Goal: Task Accomplishment & Management: Manage account settings

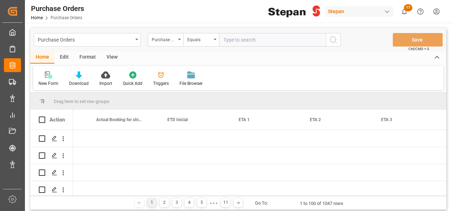
scroll to position [0, 840]
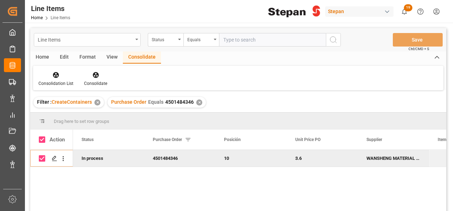
click at [137, 39] on icon "open menu" at bounding box center [136, 39] width 3 height 1
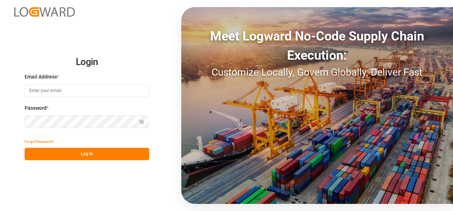
type input "jose.echeverria@leschaco.com"
click at [99, 157] on button "Log In" at bounding box center [87, 154] width 125 height 12
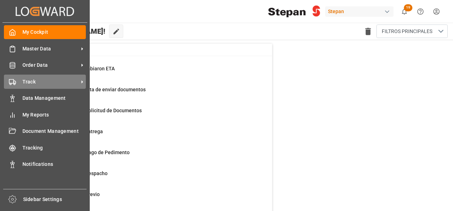
click at [21, 86] on div "Track Track" at bounding box center [45, 82] width 82 height 14
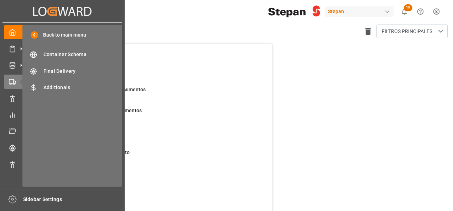
click at [59, 47] on div "Back to main menu Container Schema Container Schema Final Delivery Final Delive…" at bounding box center [72, 106] width 100 height 162
click at [57, 57] on span "Container Schema" at bounding box center [81, 54] width 77 height 7
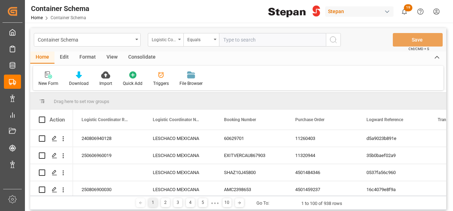
click at [179, 40] on icon "open menu" at bounding box center [179, 39] width 3 height 1
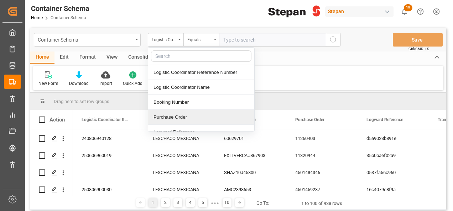
click at [174, 118] on div "Purchase Order" at bounding box center [201, 117] width 106 height 15
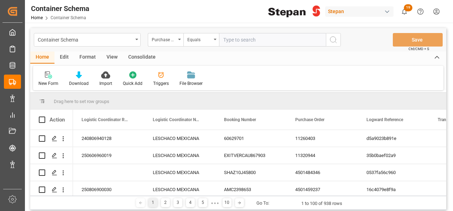
click at [236, 37] on input "text" at bounding box center [272, 40] width 107 height 14
paste input "Buen día Hola José Se refiere a que al elaborar el pedimento R1 en cuestión no …"
type input "Buen día Hola José Se refiere a que al elab"
drag, startPoint x: 318, startPoint y: 39, endPoint x: 57, endPoint y: 37, distance: 260.3
click at [59, 37] on div "Container Schema Purchase Order Equals Buen día Hola José Se refiere a que al e…" at bounding box center [187, 40] width 307 height 14
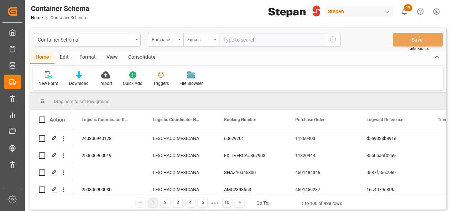
click at [233, 33] on input "text" at bounding box center [272, 40] width 107 height 14
paste input "4501484346"
type input "4501484346"
click at [333, 40] on icon "search button" at bounding box center [333, 40] width 9 height 9
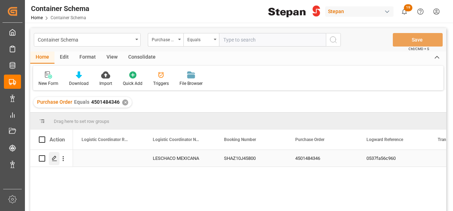
click at [53, 158] on icon "Press SPACE to select this row." at bounding box center [55, 159] width 6 height 6
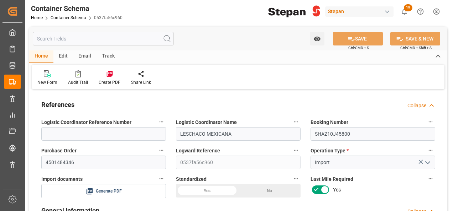
type input "0"
type input "1"
type input "18"
type input "14400"
type input "15426"
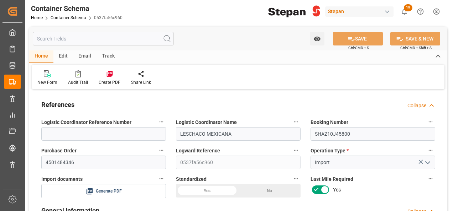
type input "12"
type input "0"
type input "14-10-2025 00:00"
type input "14-10-2025"
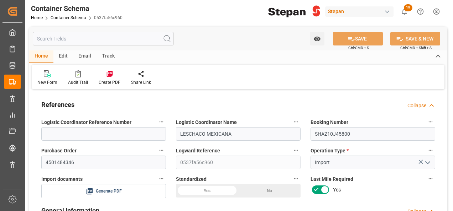
type input "15-10-2025 05:53"
type input "14-10-2025 20:37"
type input "15-10-2025"
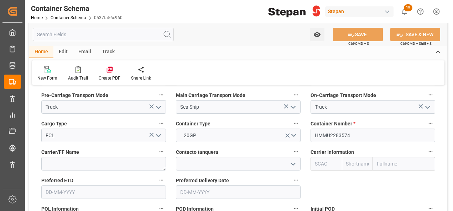
scroll to position [926, 0]
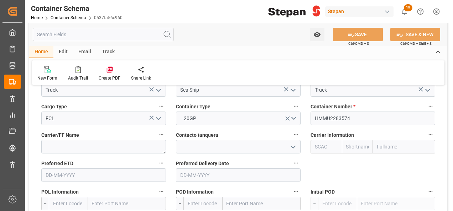
click at [387, 145] on input "text" at bounding box center [404, 147] width 62 height 14
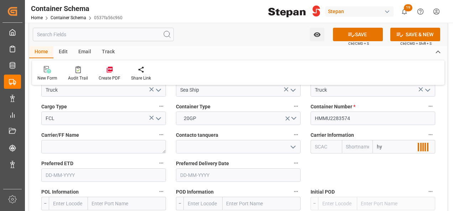
type input "hyu"
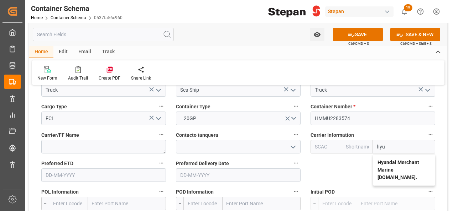
click at [383, 160] on b "Hyundai Merchant Marine Co.Ltd." at bounding box center [398, 170] width 42 height 21
type input "HDMU"
type input "Hyundai"
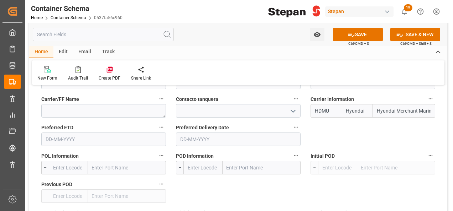
scroll to position [997, 0]
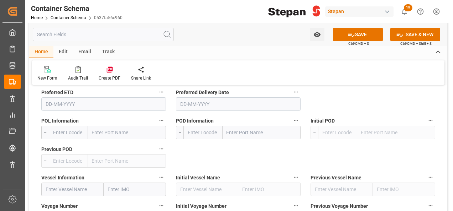
type input "Hyundai Merchant Marine Co.Ltd."
click at [101, 134] on input "text" at bounding box center [127, 133] width 78 height 14
paste input "SHANGHAI"
type input "SHANGHAI"
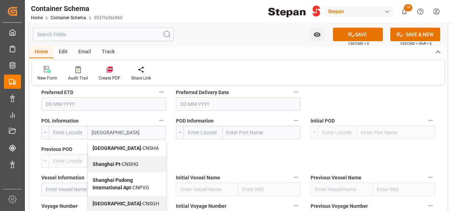
click at [114, 146] on span "Shanghai - CNSHA" at bounding box center [126, 149] width 66 height 6
type input "CNSHA"
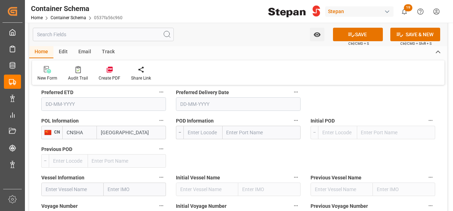
type input "Shanghai"
click at [252, 129] on input "text" at bounding box center [262, 133] width 78 height 14
type input "MANZAN"
click at [240, 135] on input "MANZAN" at bounding box center [262, 133] width 78 height 14
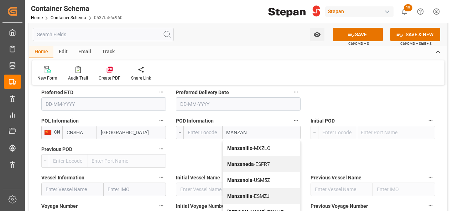
click at [253, 146] on span "Manzanillo - MXZLO" at bounding box center [248, 149] width 43 height 6
type input "MXZLO"
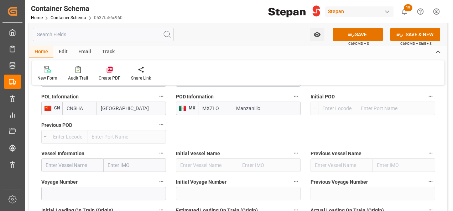
scroll to position [1033, 0]
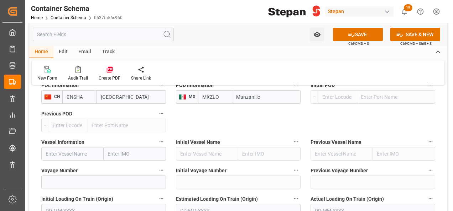
type input "Manzanillo"
click at [78, 152] on input "text" at bounding box center [72, 154] width 62 height 14
paste input "HYUNDAI PRESTIGE"
click at [85, 167] on span "Hyundai Prestige - 9625528" at bounding box center [66, 173] width 41 height 13
type input "Hyundai Prestige"
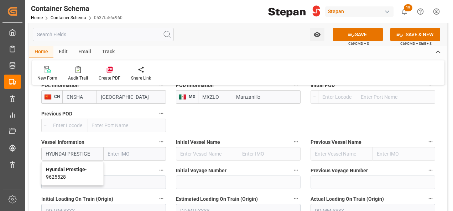
type input "9625528"
type input "Hyundai Prestige"
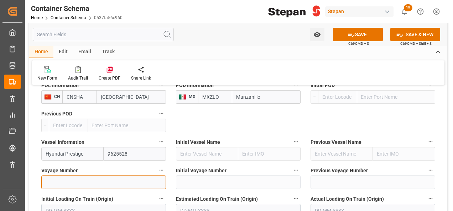
click at [64, 181] on input at bounding box center [103, 183] width 125 height 14
paste input "0112E"
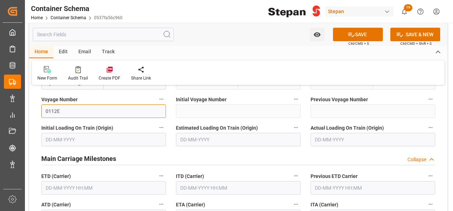
type input "0112E"
click at [86, 188] on input "text" at bounding box center [103, 189] width 125 height 14
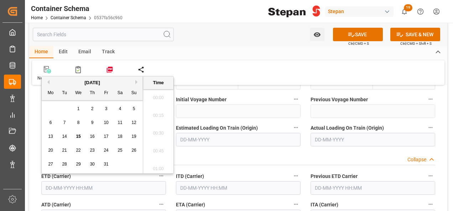
scroll to position [679, 0]
click at [105, 109] on span "3" at bounding box center [106, 108] width 2 height 5
type input "03-10-2025 00:00"
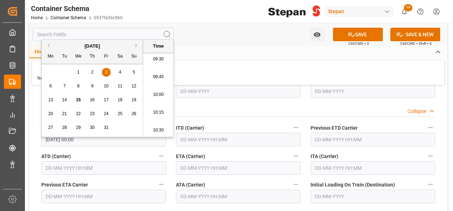
scroll to position [1175, 0]
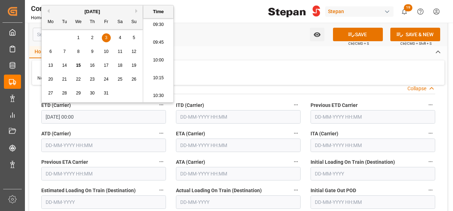
click at [73, 143] on input "text" at bounding box center [103, 146] width 125 height 14
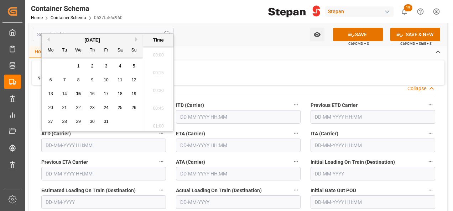
scroll to position [679, 0]
click at [106, 68] on span "3" at bounding box center [106, 66] width 2 height 5
type input "03-10-2025 00:00"
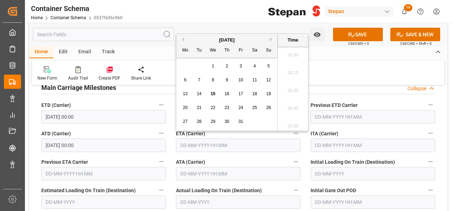
click at [201, 147] on input "text" at bounding box center [238, 146] width 125 height 14
click at [226, 111] on div "23" at bounding box center [227, 108] width 9 height 9
type input "23-10-2025 00:00"
click at [352, 73] on div "New Form Audit Trail Create PDF Share Link" at bounding box center [238, 73] width 412 height 25
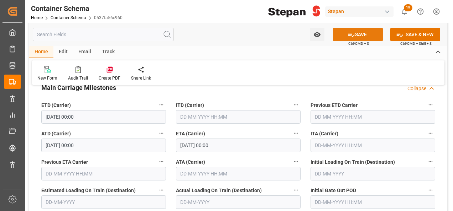
click at [355, 36] on button "SAVE" at bounding box center [358, 35] width 50 height 14
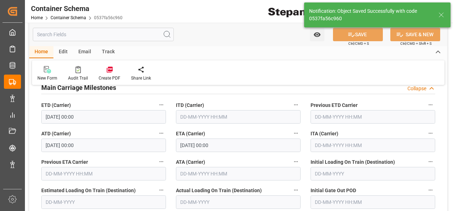
type input "MXZLO"
type input "Manzanillo"
type input "Hyundai Prestige"
type input "9625528"
type input "0112E"
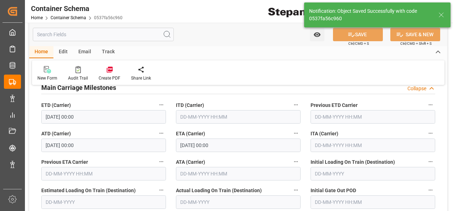
type textarea "pod"
type input "03-10-2025 00:00"
type input "23-10-2025 00:00"
type input "15-10-2025"
type input "15-10-2025 16:13"
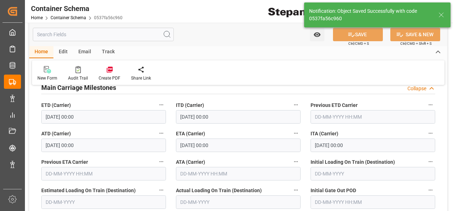
scroll to position [0, 0]
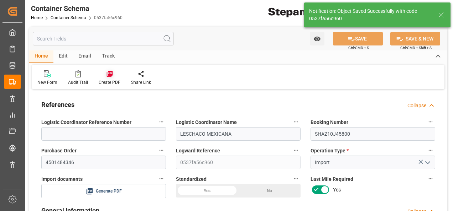
click at [106, 74] on icon at bounding box center [109, 74] width 6 height 6
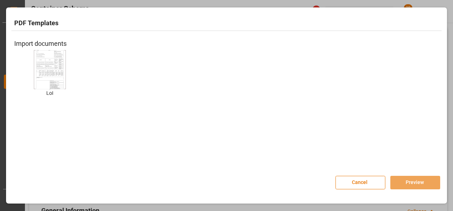
click at [54, 72] on img at bounding box center [50, 69] width 28 height 40
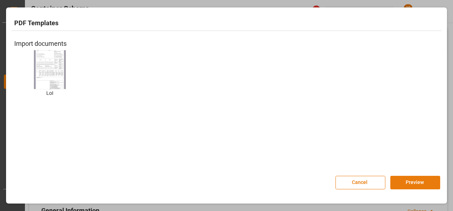
click at [418, 180] on button "Preview" at bounding box center [415, 183] width 50 height 14
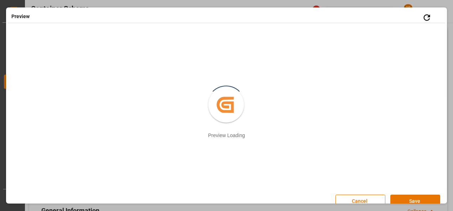
scroll to position [9, 0]
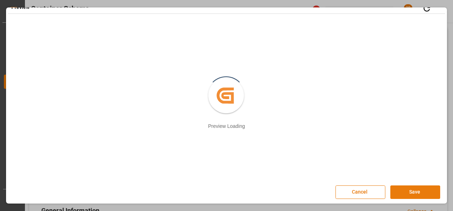
click at [409, 193] on button "Save" at bounding box center [415, 193] width 50 height 14
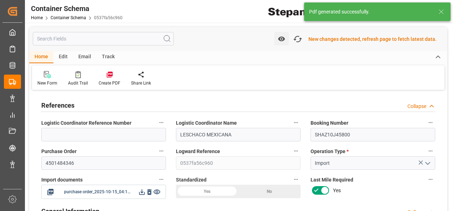
scroll to position [36, 0]
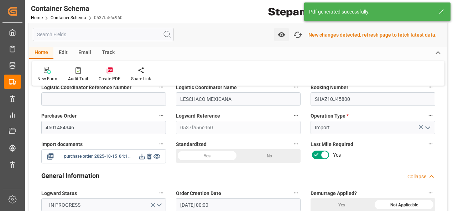
click at [141, 155] on icon at bounding box center [141, 156] width 7 height 7
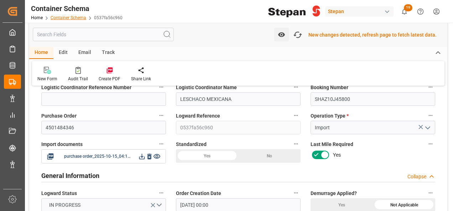
click at [71, 17] on link "Container Schema" at bounding box center [69, 17] width 36 height 5
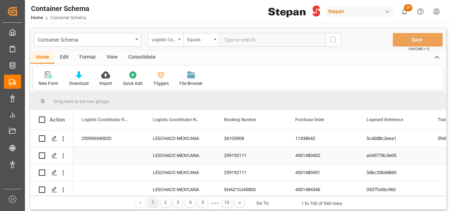
click at [311, 157] on div "4501480452" at bounding box center [322, 155] width 71 height 17
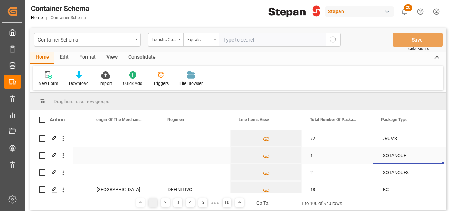
click at [312, 156] on div "1" at bounding box center [337, 155] width 71 height 17
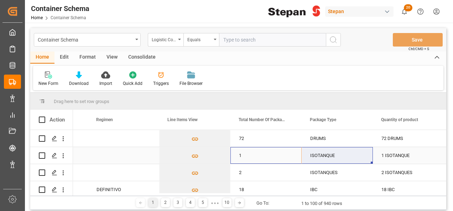
drag, startPoint x: 253, startPoint y: 152, endPoint x: 331, endPoint y: 157, distance: 78.9
drag, startPoint x: 372, startPoint y: 162, endPoint x: 369, endPoint y: 171, distance: 8.7
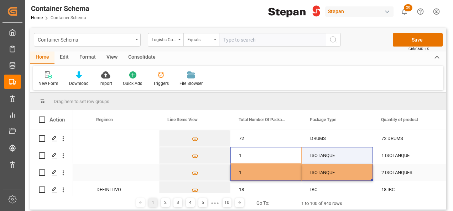
click at [362, 171] on div "ISOTANQUE" at bounding box center [337, 172] width 71 height 17
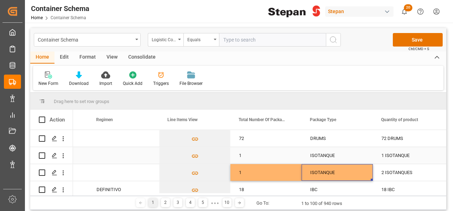
click at [354, 153] on div "ISOTANQUE" at bounding box center [337, 155] width 71 height 17
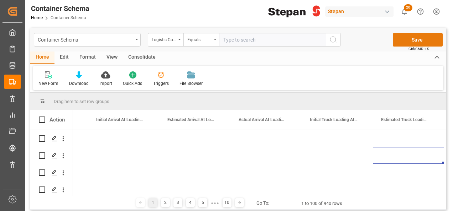
click at [409, 39] on button "Save" at bounding box center [418, 40] width 50 height 14
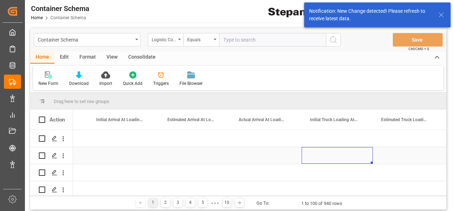
click at [345, 154] on div "Press SPACE to select this row." at bounding box center [337, 155] width 71 height 17
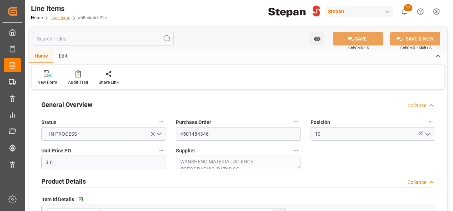
click at [61, 18] on link "Line Items" at bounding box center [61, 17] width 20 height 5
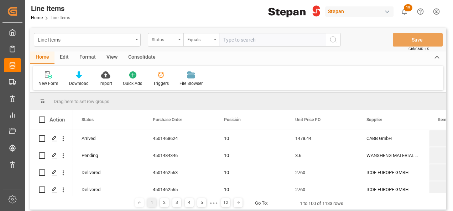
click at [179, 43] on div "Status" at bounding box center [166, 40] width 36 height 14
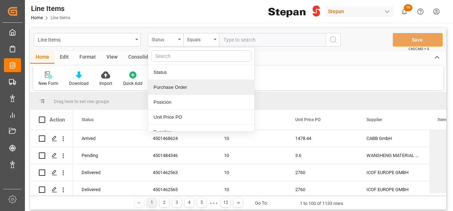
click at [168, 85] on div "Purchase Order" at bounding box center [201, 87] width 106 height 15
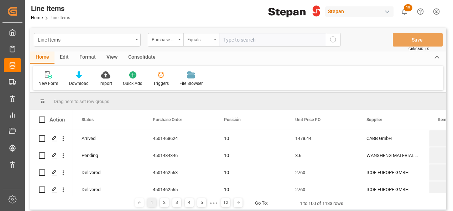
click at [216, 41] on div "Equals" at bounding box center [201, 40] width 36 height 14
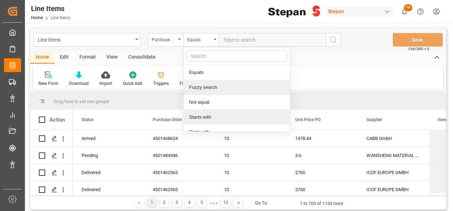
scroll to position [52, 0]
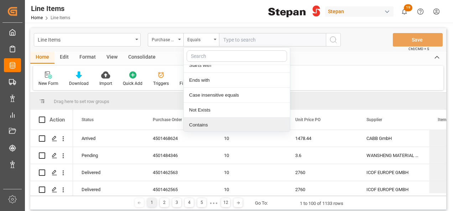
drag, startPoint x: 213, startPoint y: 122, endPoint x: 227, endPoint y: 51, distance: 72.9
click at [213, 122] on div "Contains" at bounding box center [237, 125] width 106 height 15
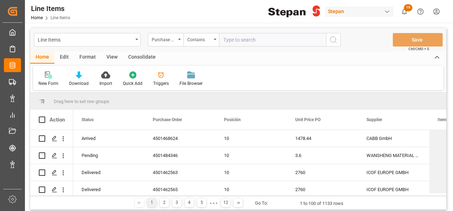
paste input "4501480451-,4501480452"
click at [254, 38] on input "4501480451-,4501480452" at bounding box center [272, 40] width 107 height 14
type input "4501480451,4501480452"
click at [332, 40] on icon "search button" at bounding box center [333, 40] width 9 height 9
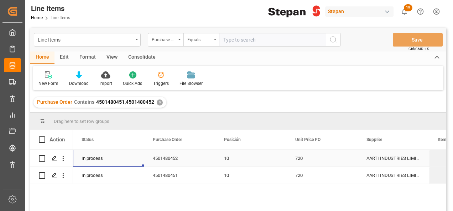
click at [90, 155] on div "In process" at bounding box center [108, 158] width 71 height 17
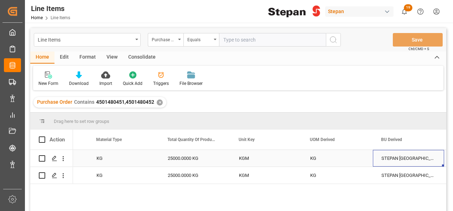
scroll to position [0, 1053]
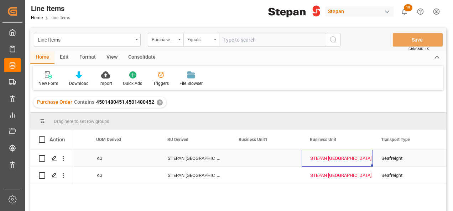
click at [336, 156] on div "STEPAN [GEOGRAPHIC_DATA] S A DE C V - [PERSON_NAME]" at bounding box center [337, 159] width 54 height 16
click at [362, 163] on icon "open menu" at bounding box center [359, 163] width 9 height 9
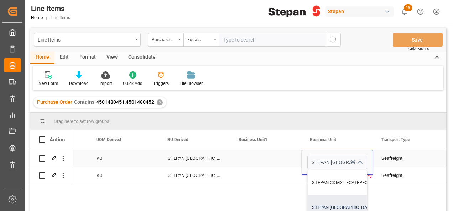
click at [333, 208] on div "STEPAN [GEOGRAPHIC_DATA] - [PERSON_NAME]" at bounding box center [362, 207] width 108 height 25
type input "STEPAN [GEOGRAPHIC_DATA] - [PERSON_NAME]"
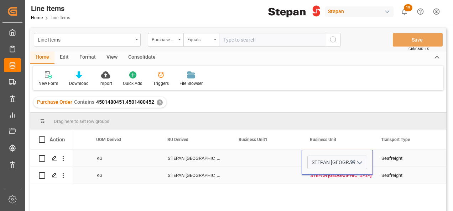
drag, startPoint x: 293, startPoint y: 173, endPoint x: 288, endPoint y: 163, distance: 11.6
click at [293, 173] on div "Press SPACE to select this row." at bounding box center [265, 175] width 71 height 17
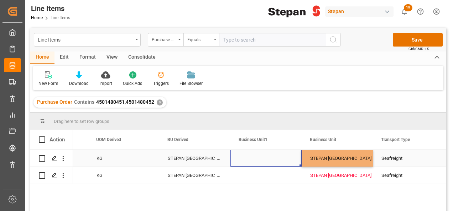
click at [288, 156] on div "Press SPACE to select this row." at bounding box center [265, 158] width 71 height 17
click at [367, 162] on div "STEPAN [GEOGRAPHIC_DATA] - [PERSON_NAME]" at bounding box center [337, 158] width 71 height 17
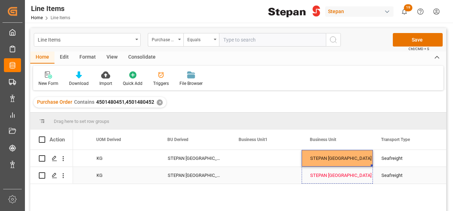
drag, startPoint x: 372, startPoint y: 166, endPoint x: 371, endPoint y: 177, distance: 11.4
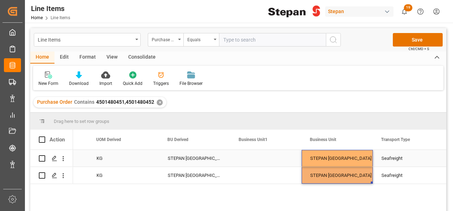
click at [355, 155] on div "STEPAN [GEOGRAPHIC_DATA] - [PERSON_NAME]" at bounding box center [337, 159] width 54 height 16
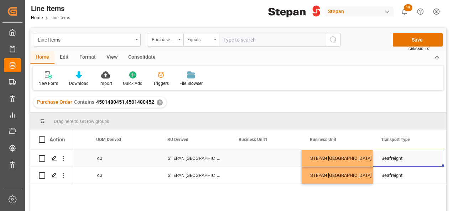
click at [314, 159] on div "STEPAN [GEOGRAPHIC_DATA] - [PERSON_NAME]" at bounding box center [337, 159] width 54 height 16
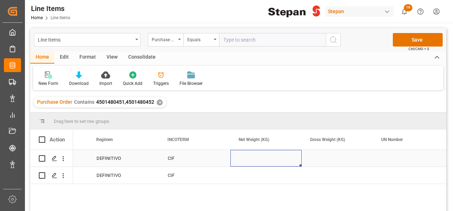
click at [260, 161] on div "Press SPACE to select this row." at bounding box center [265, 158] width 71 height 17
click at [259, 161] on input "Press SPACE to select this row." at bounding box center [266, 163] width 60 height 14
type input "25000"
click at [213, 160] on div "CIF" at bounding box center [195, 159] width 54 height 16
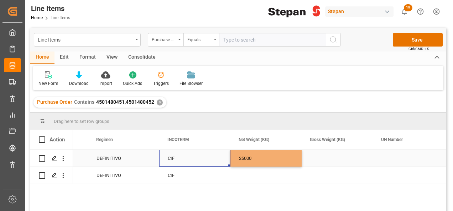
click at [261, 159] on div "25000" at bounding box center [265, 158] width 71 height 17
drag, startPoint x: 300, startPoint y: 165, endPoint x: 328, endPoint y: 163, distance: 27.8
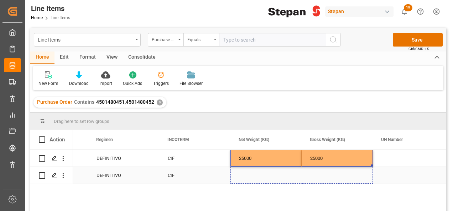
drag, startPoint x: 371, startPoint y: 167, endPoint x: 371, endPoint y: 180, distance: 13.2
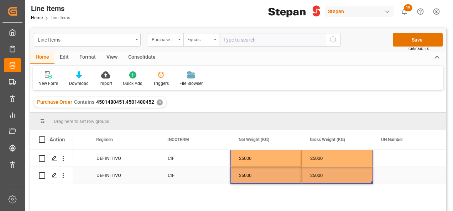
click at [363, 178] on div "25000" at bounding box center [337, 175] width 71 height 17
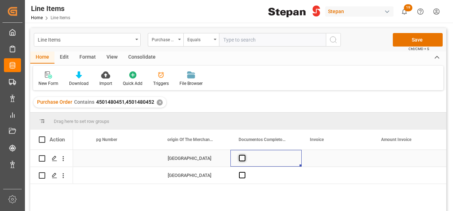
click at [239, 159] on span "Press SPACE to select this row." at bounding box center [242, 158] width 6 height 6
click at [244, 155] on input "Press SPACE to select this row." at bounding box center [244, 155] width 0 height 0
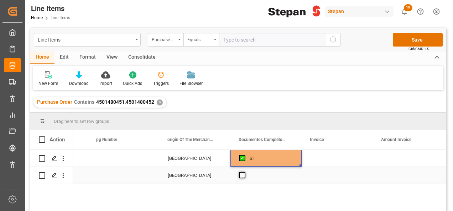
click at [241, 174] on span "Press SPACE to select this row." at bounding box center [242, 175] width 6 height 6
click at [244, 172] on input "Press SPACE to select this row." at bounding box center [244, 172] width 0 height 0
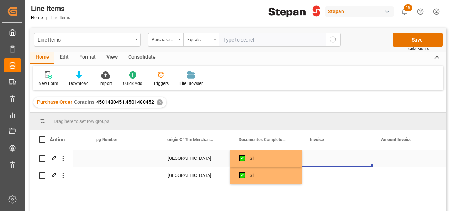
click at [312, 157] on div "Press SPACE to select this row." at bounding box center [337, 158] width 71 height 17
click at [328, 159] on input "Press SPACE to select this row." at bounding box center [337, 163] width 60 height 14
paste input "6252601582"
type input "6252601582"
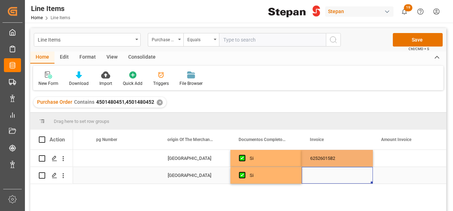
click at [320, 179] on div "Press SPACE to select this row." at bounding box center [337, 175] width 71 height 17
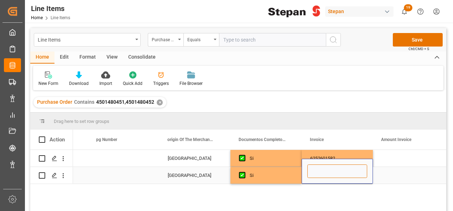
click at [323, 171] on input "Press SPACE to select this row." at bounding box center [337, 172] width 60 height 14
paste input "6252601582"
type input "6252601582"
click at [392, 156] on div "Press SPACE to select this row." at bounding box center [408, 158] width 71 height 17
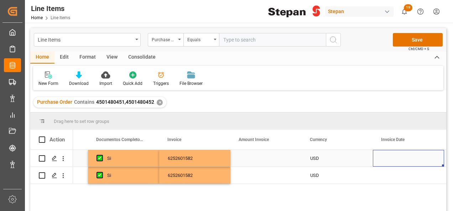
scroll to position [0, 2264]
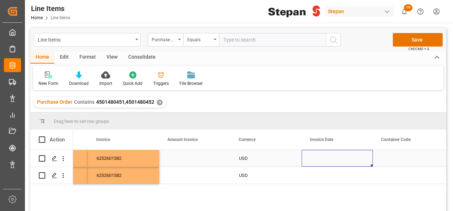
click at [322, 155] on div "Press SPACE to select this row." at bounding box center [337, 158] width 71 height 17
click at [335, 158] on div "Press SPACE to select this row." at bounding box center [337, 158] width 71 height 17
click at [334, 158] on div "Press SPACE to select this row." at bounding box center [337, 158] width 71 height 17
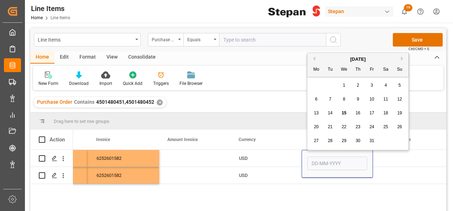
click at [315, 58] on button "Previous Month" at bounding box center [313, 59] width 4 height 4
click at [400, 115] on span "21" at bounding box center [399, 113] width 5 height 5
type input "[DATE]"
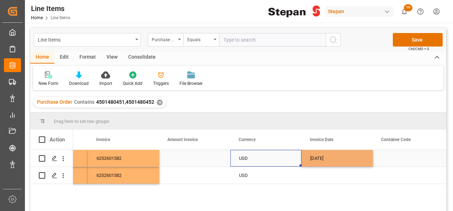
click at [288, 155] on div "USD" at bounding box center [266, 159] width 54 height 16
click at [335, 155] on div "[DATE]" at bounding box center [337, 158] width 71 height 17
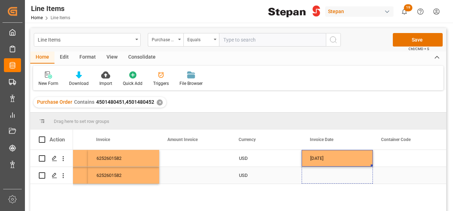
drag, startPoint x: 372, startPoint y: 165, endPoint x: 366, endPoint y: 183, distance: 18.6
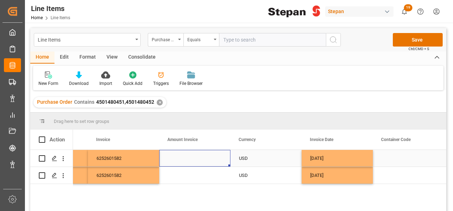
click at [184, 156] on div "Press SPACE to select this row." at bounding box center [194, 158] width 71 height 17
click at [184, 156] on input "Press SPACE to select this row." at bounding box center [195, 163] width 60 height 14
type input "18000"
click at [178, 177] on div "Press SPACE to select this row." at bounding box center [194, 175] width 71 height 17
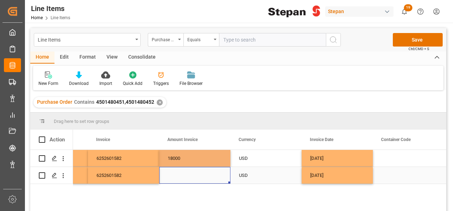
click at [178, 177] on div "Press SPACE to select this row." at bounding box center [194, 175] width 71 height 17
type input "18000"
click at [261, 176] on div "USD" at bounding box center [266, 176] width 54 height 16
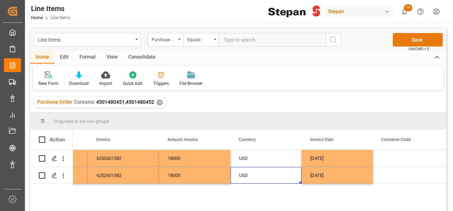
click at [407, 40] on button "Save" at bounding box center [418, 40] width 50 height 14
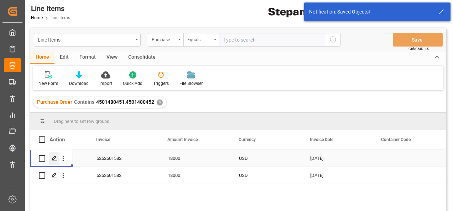
click at [53, 158] on polygon "Press SPACE to select this row." at bounding box center [54, 159] width 4 height 4
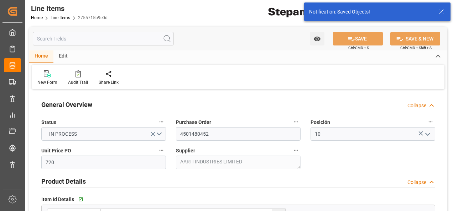
type input "720"
type input "12352401"
type input "25000"
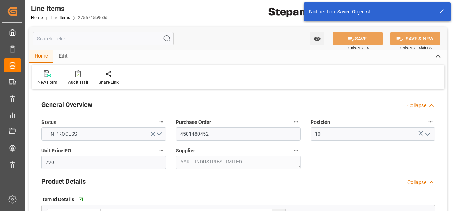
type input "18000"
type input "[DATE]"
type input "15-10-2025 16:40"
type input "[DATE] 17:38"
type input "[DATE]"
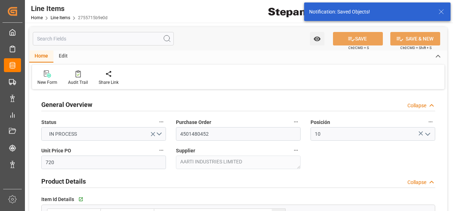
type input "10-11-2025"
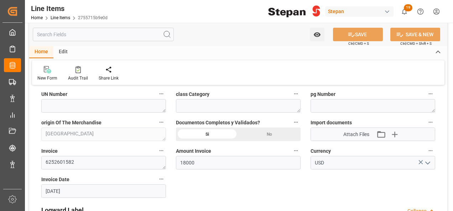
scroll to position [392, 0]
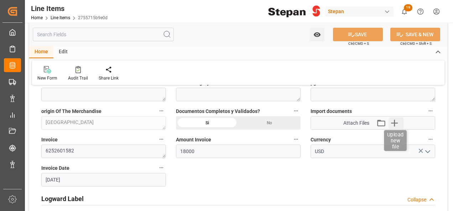
click at [396, 121] on icon "button" at bounding box center [394, 122] width 11 height 11
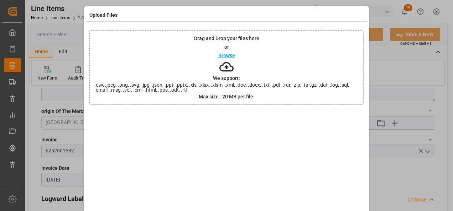
click at [228, 58] on div "Browse" at bounding box center [226, 55] width 17 height 9
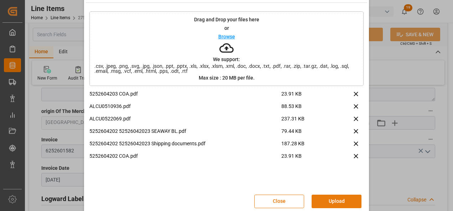
scroll to position [28, 0]
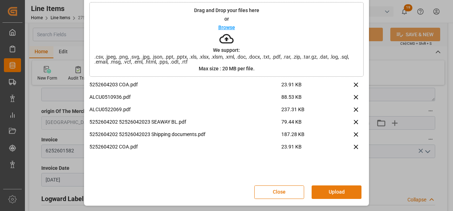
click at [328, 192] on button "Upload" at bounding box center [337, 193] width 50 height 14
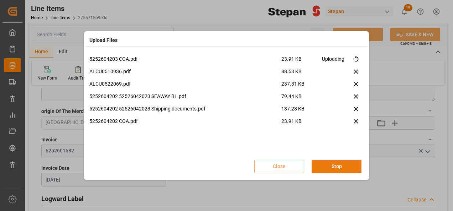
scroll to position [0, 0]
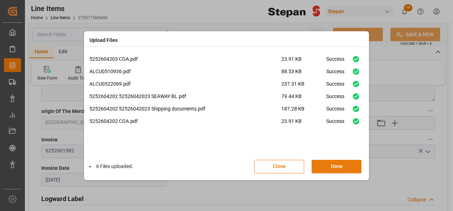
click at [333, 167] on button "Done" at bounding box center [337, 167] width 50 height 14
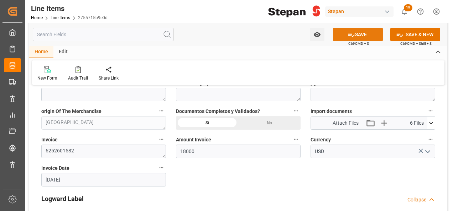
click at [356, 35] on button "SAVE" at bounding box center [358, 35] width 50 height 14
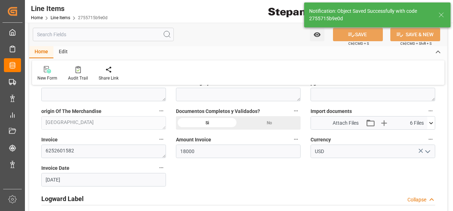
type input "15-10-2025 16:41"
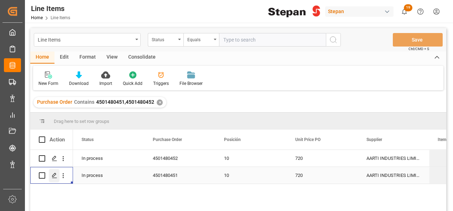
click at [56, 174] on icon "Press SPACE to select this row." at bounding box center [55, 176] width 6 height 6
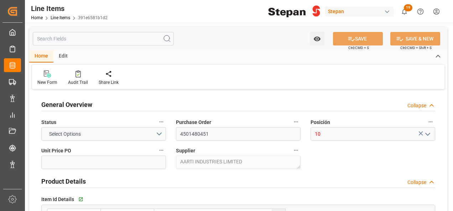
type input "720"
type input "12352401"
type input "25000"
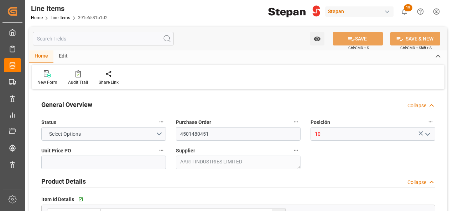
type input "18000"
type input "[DATE]"
type input "15-10-2025 16:40"
type input "[DATE] 17:38"
type input "[DATE]"
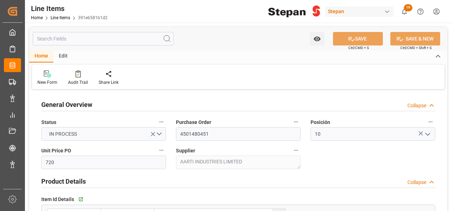
type input "[DATE]"
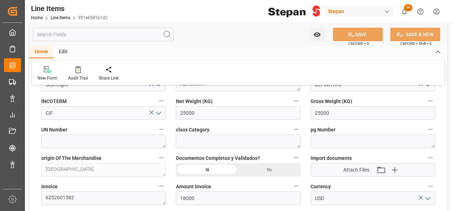
scroll to position [356, 0]
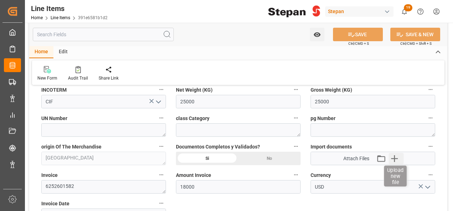
click at [395, 156] on icon "button" at bounding box center [394, 159] width 7 height 7
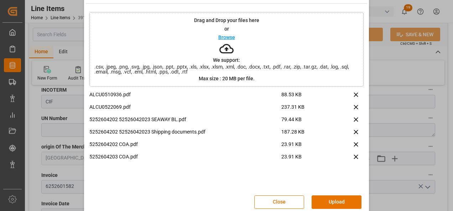
scroll to position [28, 0]
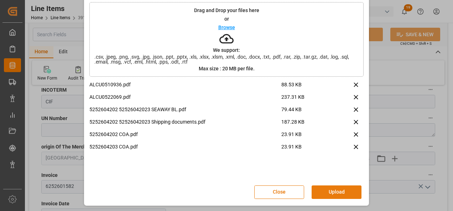
click at [337, 191] on button "Upload" at bounding box center [337, 193] width 50 height 14
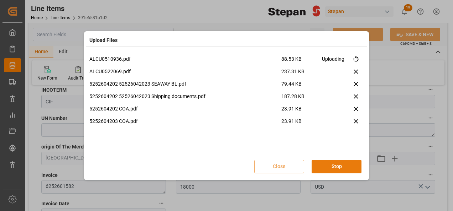
scroll to position [0, 0]
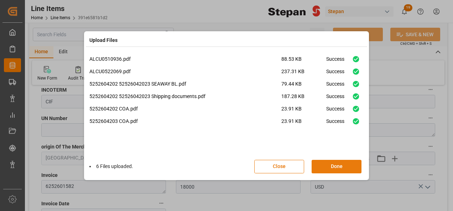
click at [344, 164] on button "Done" at bounding box center [337, 167] width 50 height 14
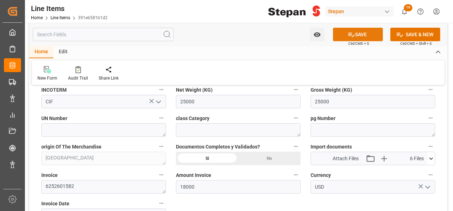
click at [360, 31] on button "SAVE" at bounding box center [358, 35] width 50 height 14
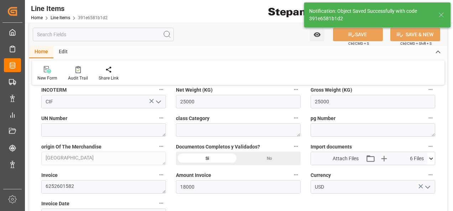
type input "15-10-2025 16:41"
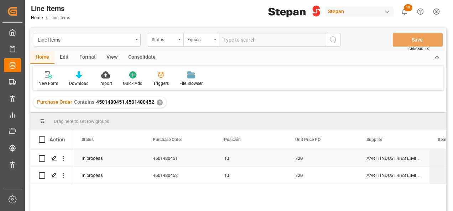
click at [41, 158] on input "Press Space to toggle row selection (unchecked)" at bounding box center [42, 159] width 6 height 6
checkbox input "true"
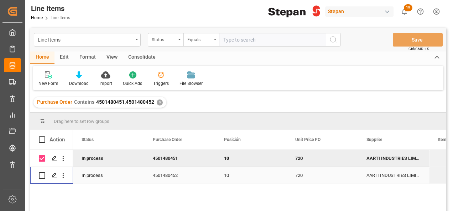
click at [42, 173] on input "Press Space to toggle row selection (unchecked)" at bounding box center [42, 176] width 6 height 6
checkbox input "true"
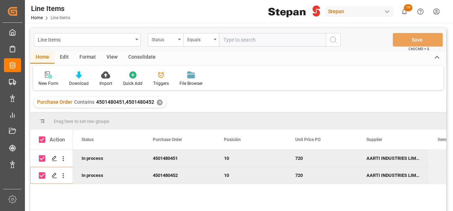
click at [133, 58] on div "Consolidate" at bounding box center [142, 58] width 38 height 12
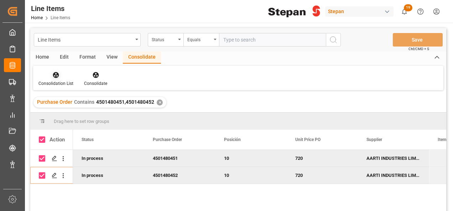
click at [57, 75] on icon at bounding box center [56, 75] width 6 height 6
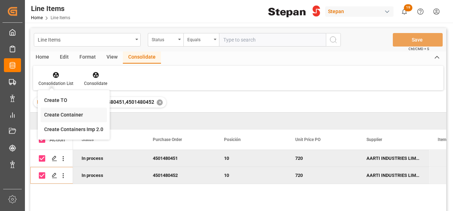
click at [61, 113] on div "Line Items Status Equals Save Ctrl/CMD + S Home Edit Format View Consolidate Co…" at bounding box center [238, 129] width 416 height 202
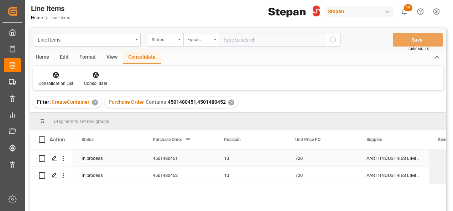
click at [42, 159] on input "Press Space to toggle row selection (unchecked)" at bounding box center [42, 159] width 6 height 6
checkbox input "true"
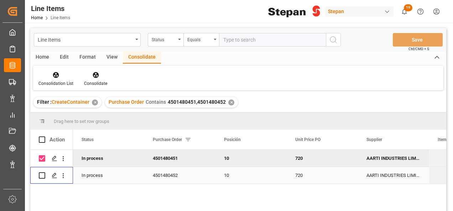
click at [43, 174] on input "Press Space to toggle row selection (unchecked)" at bounding box center [42, 176] width 6 height 6
checkbox input "true"
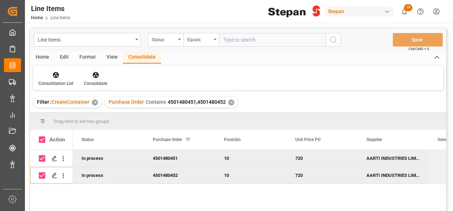
click at [96, 77] on icon at bounding box center [96, 75] width 6 height 6
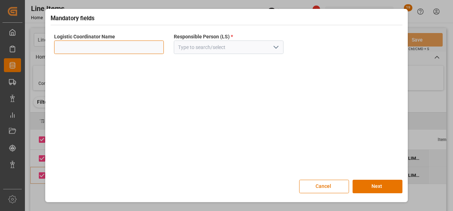
click at [129, 44] on input at bounding box center [109, 48] width 110 height 14
type input "LESCHACO MEXICANA"
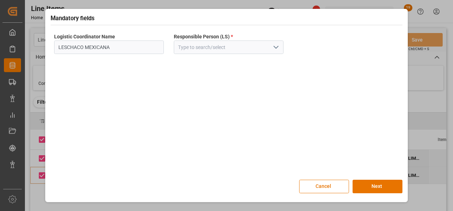
click at [275, 46] on icon "open menu" at bounding box center [276, 47] width 9 height 9
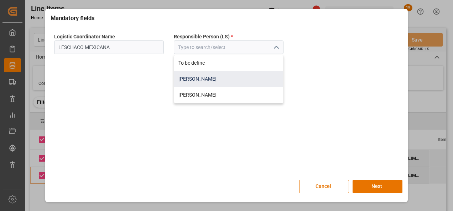
click at [197, 77] on div "Jose Echeverria" at bounding box center [228, 79] width 109 height 16
type input "Jose Echeverria"
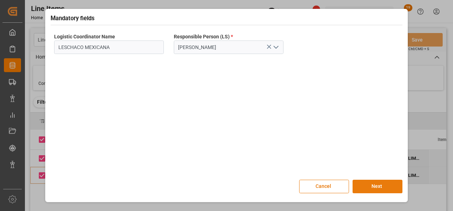
click at [373, 184] on button "Next" at bounding box center [377, 187] width 50 height 14
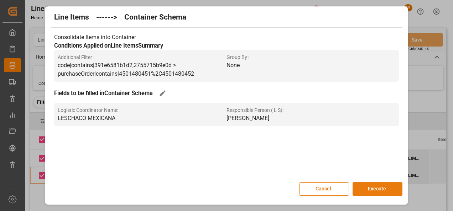
click at [375, 188] on button "Execute" at bounding box center [377, 190] width 50 height 14
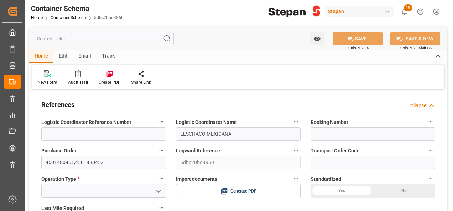
type input "LESCHACO MEXICANA"
type input "4501480451,4501480452"
type input "5dbc20bd4860"
type input "Jose Echeverria"
type input "AARTI INDUSTRIES LIMITED"
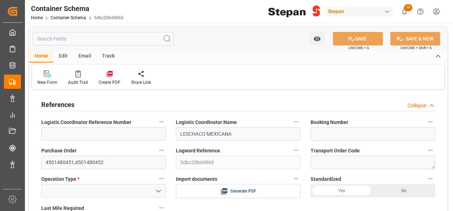
type textarea "6252601582"
type textarea "Pending"
type textarea "1008030"
type textarea "DIMETHYL SULFATE RM358 BULK"
type textarea "STEPAN [GEOGRAPHIC_DATA] - [PERSON_NAME]"
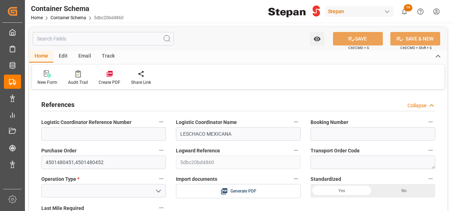
type input "CIF"
type textarea "No"
type textarea "Container ETA is not filled"
type input "0"
type input "2"
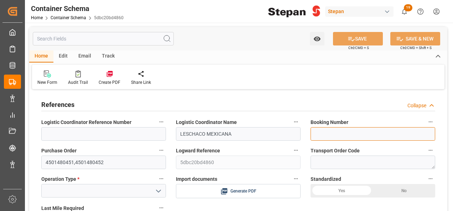
click at [335, 132] on input at bounding box center [372, 134] width 125 height 14
type input "[DATE] 16:42"
type input "15-10-2025"
click at [339, 131] on input at bounding box center [372, 134] width 125 height 14
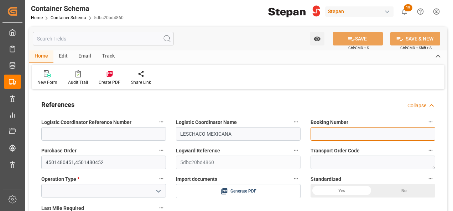
paste input "259192111"
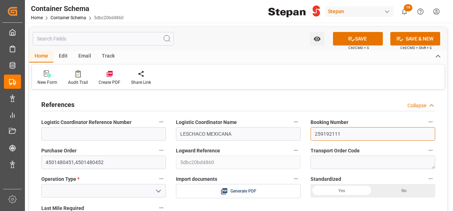
click at [330, 133] on input "259192111" at bounding box center [372, 134] width 125 height 14
type input "259192111"
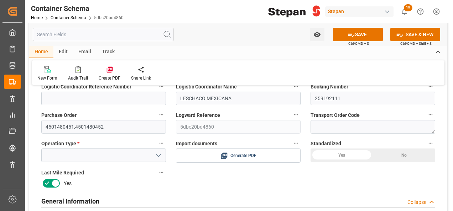
click at [158, 157] on polyline "open menu" at bounding box center [158, 156] width 4 height 2
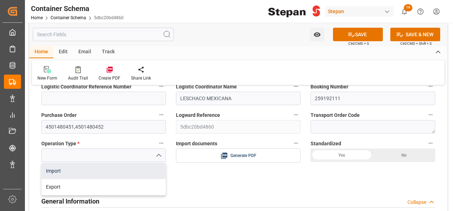
click at [55, 172] on div "Import" at bounding box center [104, 171] width 124 height 16
type input "Import"
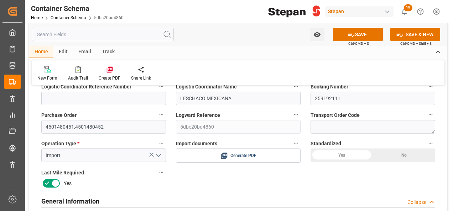
click at [336, 155] on div "Yes" at bounding box center [341, 156] width 62 height 14
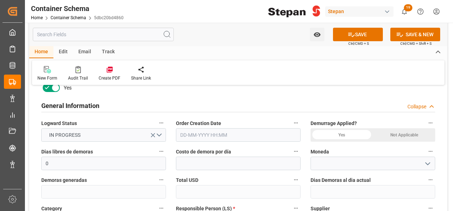
scroll to position [142, 0]
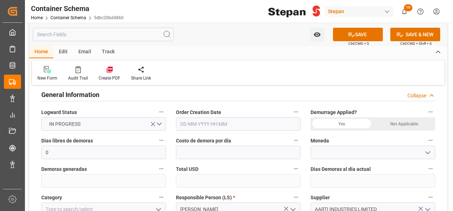
click at [399, 125] on div "Not Applicable" at bounding box center [404, 124] width 62 height 14
click at [219, 121] on input "text" at bounding box center [238, 124] width 125 height 14
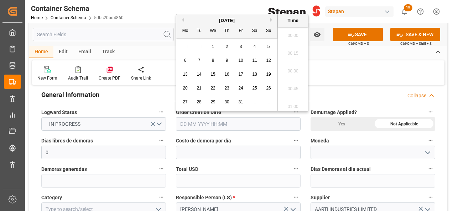
scroll to position [714, 0]
click at [204, 20] on div "October 2025" at bounding box center [226, 20] width 101 height 7
click at [214, 75] on span "15" at bounding box center [212, 74] width 5 height 5
type input "15-10-2025 00:00"
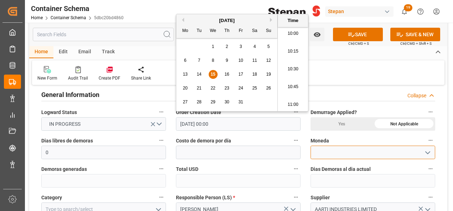
click at [329, 152] on input at bounding box center [372, 153] width 125 height 14
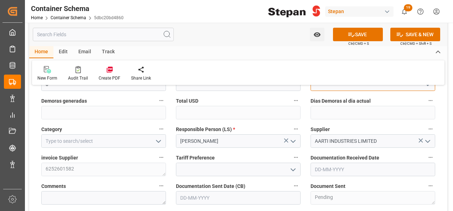
scroll to position [214, 0]
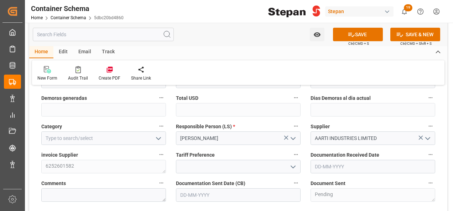
click at [155, 139] on icon "open menu" at bounding box center [158, 139] width 9 height 9
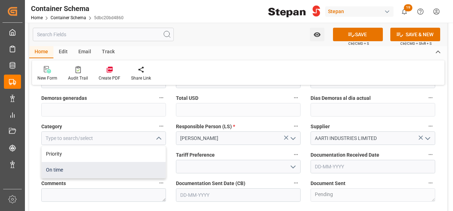
click at [53, 170] on div "On time" at bounding box center [104, 170] width 124 height 16
type input "On time"
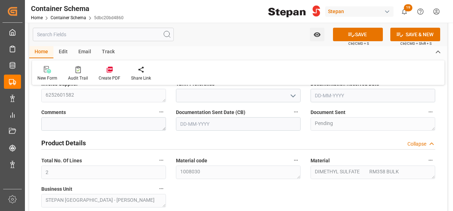
scroll to position [249, 0]
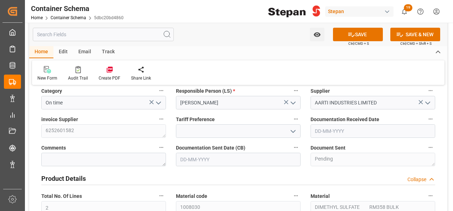
click at [296, 131] on icon "open menu" at bounding box center [293, 131] width 9 height 9
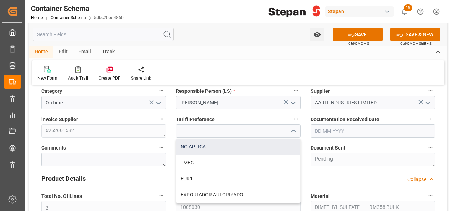
click at [187, 147] on div "NO APLICA" at bounding box center [238, 147] width 124 height 16
type input "NO APLICA"
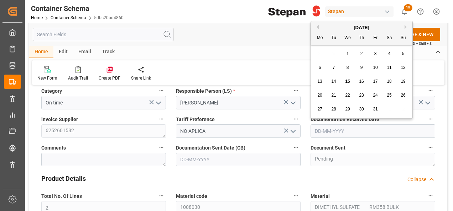
click at [357, 128] on input "text" at bounding box center [372, 132] width 125 height 14
click at [326, 21] on div "Previous Month Next Month October 2025 Mo Tu We Th Fr Sa Su 29 30 1 2 3 4 5 6 7…" at bounding box center [361, 70] width 102 height 98
click at [318, 80] on span "13" at bounding box center [319, 81] width 5 height 5
type input "13-10-2025"
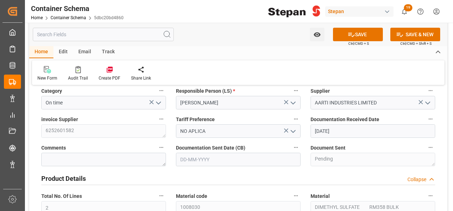
click at [237, 158] on input "text" at bounding box center [238, 160] width 125 height 14
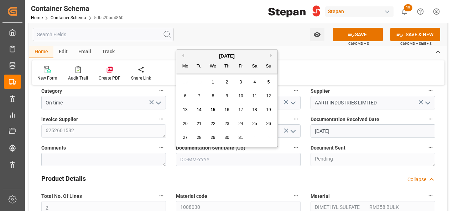
click at [193, 53] on div "October 2025" at bounding box center [226, 56] width 101 height 7
click at [213, 109] on span "15" at bounding box center [212, 110] width 5 height 5
type input "15-10-2025"
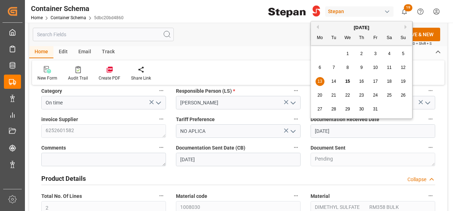
click at [343, 130] on input "13-10-2025" at bounding box center [372, 132] width 125 height 14
click at [392, 69] on div "11" at bounding box center [389, 68] width 9 height 9
type input "11-10-2025"
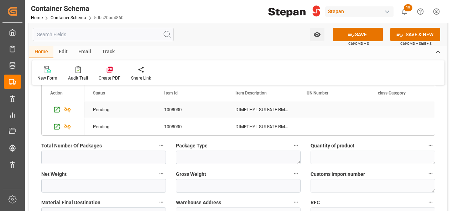
scroll to position [498, 0]
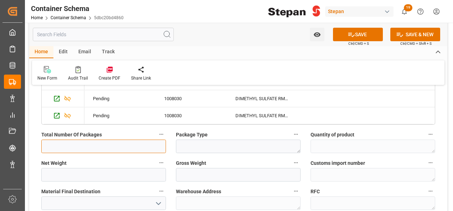
click at [98, 148] on input "text" at bounding box center [103, 147] width 125 height 14
type input "2"
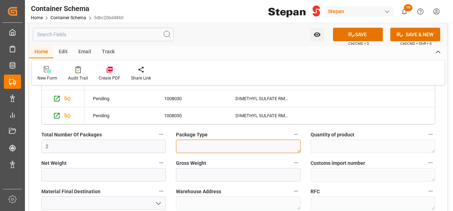
click at [192, 144] on textarea at bounding box center [238, 147] width 125 height 14
type textarea "S"
type textarea "i"
type textarea "S"
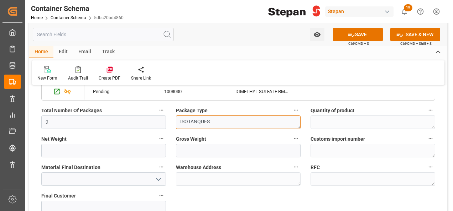
scroll to position [534, 0]
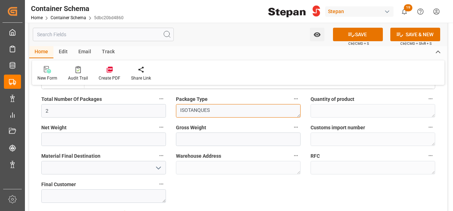
type textarea "ISOTANQUES"
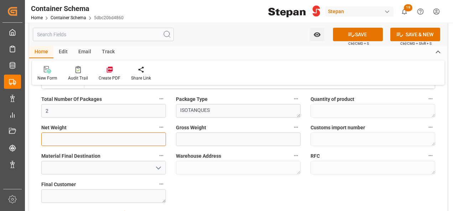
click at [80, 136] on input "text" at bounding box center [103, 140] width 125 height 14
click at [79, 137] on input "text" at bounding box center [103, 140] width 125 height 14
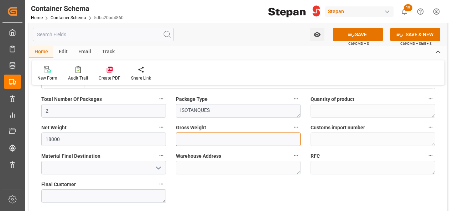
click at [193, 140] on input "text" at bounding box center [238, 140] width 125 height 14
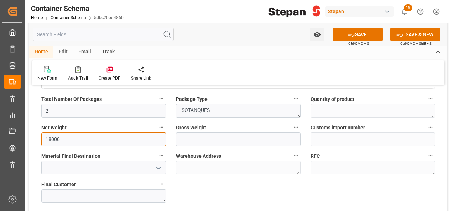
type input "25000"
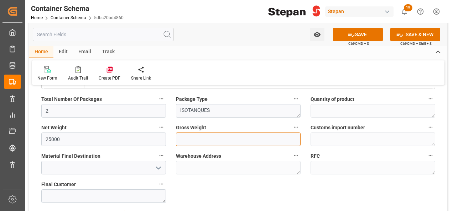
click at [182, 141] on input "text" at bounding box center [238, 140] width 125 height 14
type input "25000"
drag, startPoint x: 158, startPoint y: 168, endPoint x: 113, endPoint y: 168, distance: 45.2
click at [157, 168] on icon "open menu" at bounding box center [158, 168] width 9 height 9
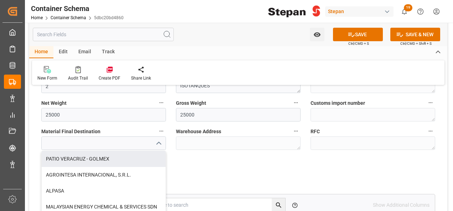
scroll to position [570, 0]
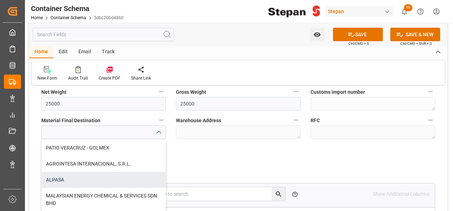
click at [49, 175] on div "ALPASA" at bounding box center [104, 180] width 124 height 16
type input "ALPASA"
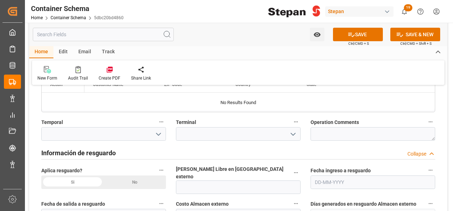
scroll to position [712, 0]
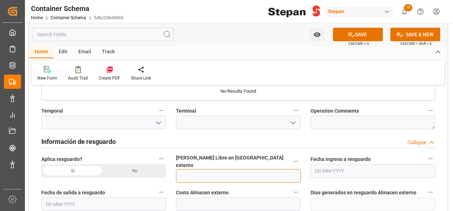
click at [200, 169] on input "text" at bounding box center [238, 176] width 125 height 14
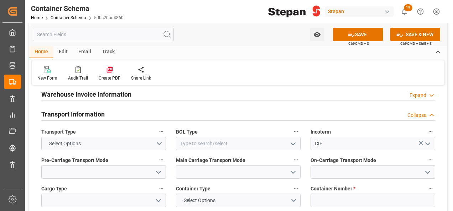
scroll to position [890, 0]
type input "30"
click at [162, 137] on button "Select Options" at bounding box center [103, 144] width 125 height 14
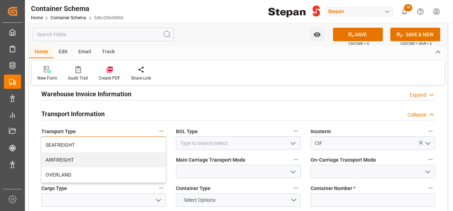
click at [60, 138] on div "SEAFREIGHT" at bounding box center [104, 145] width 124 height 15
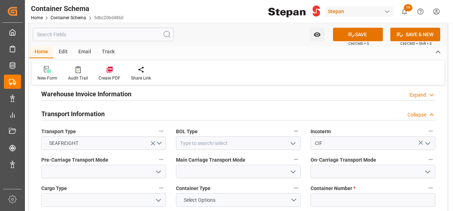
click at [291, 140] on icon "open menu" at bounding box center [293, 144] width 9 height 9
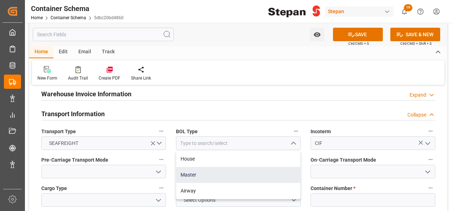
click at [189, 170] on div "Master" at bounding box center [238, 175] width 124 height 16
type input "Master"
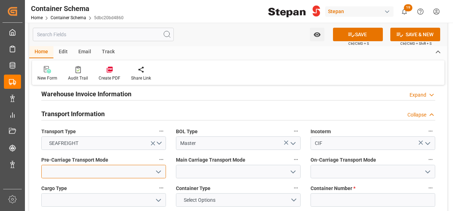
click at [155, 165] on input at bounding box center [103, 172] width 125 height 14
click at [156, 168] on icon "open menu" at bounding box center [158, 172] width 9 height 9
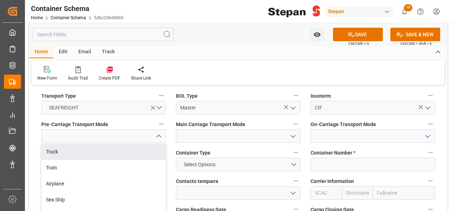
click at [61, 144] on div "Truck" at bounding box center [104, 152] width 124 height 16
type input "Truck"
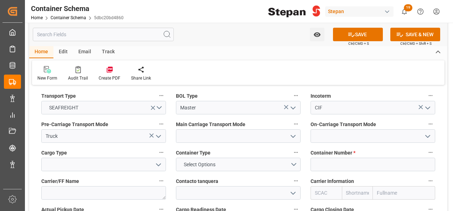
click at [295, 132] on icon "open menu" at bounding box center [293, 136] width 9 height 9
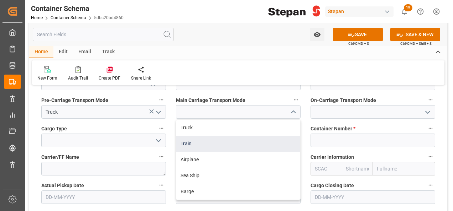
scroll to position [961, 0]
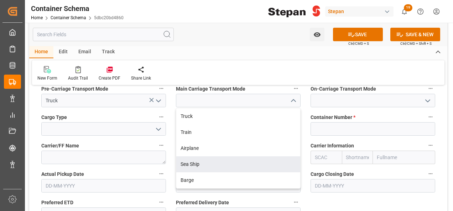
drag, startPoint x: 190, startPoint y: 157, endPoint x: 209, endPoint y: 158, distance: 19.2
click at [189, 157] on div "Sea Ship" at bounding box center [238, 165] width 124 height 16
type input "Sea Ship"
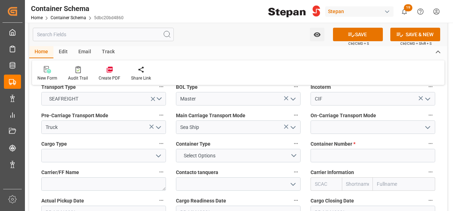
scroll to position [926, 0]
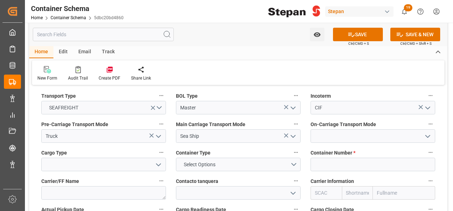
click at [429, 132] on icon "open menu" at bounding box center [427, 136] width 9 height 9
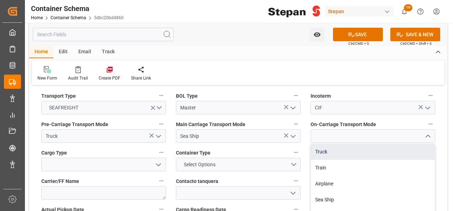
click at [328, 147] on div "Truck" at bounding box center [373, 152] width 124 height 16
type input "Truck"
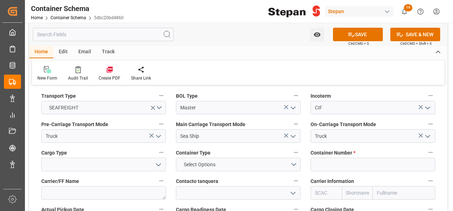
click at [162, 161] on icon "open menu" at bounding box center [158, 165] width 9 height 9
click at [58, 205] on div "ISOTANQUE" at bounding box center [104, 213] width 124 height 16
type input "ISOTANQUE"
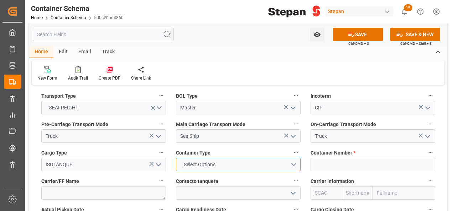
click at [295, 158] on button "Select Options" at bounding box center [238, 165] width 125 height 14
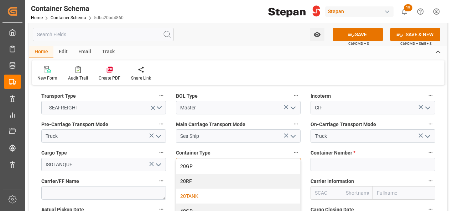
click at [189, 192] on div "20TANK" at bounding box center [238, 196] width 124 height 15
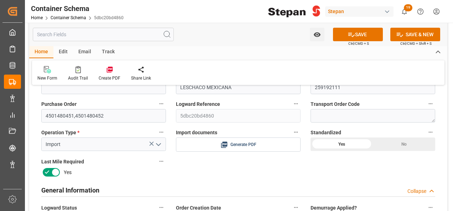
scroll to position [36, 0]
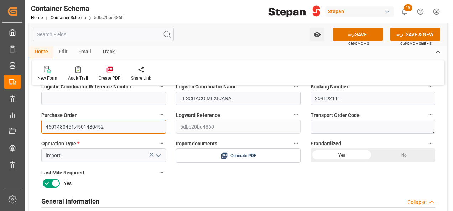
click at [105, 125] on input "4501480451,4501480452" at bounding box center [103, 127] width 125 height 14
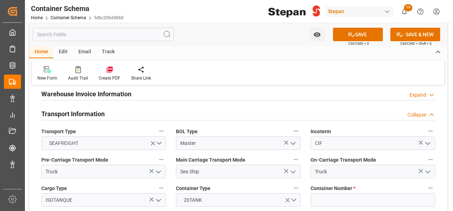
scroll to position [926, 0]
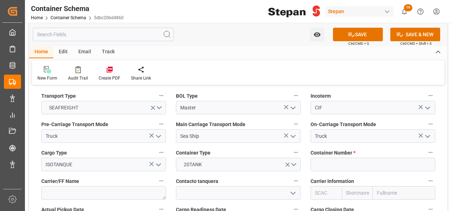
type input "4501480451"
click at [339, 158] on input at bounding box center [372, 165] width 125 height 14
paste input "ALCU0510936"
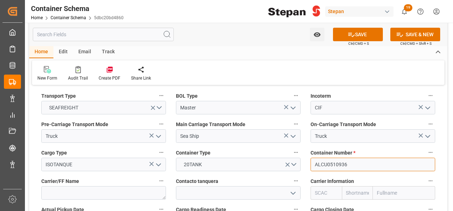
scroll to position [961, 0]
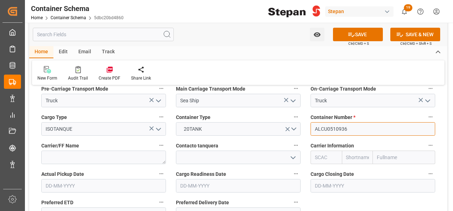
type input "ALCU0510936"
click at [386, 152] on input "text" at bounding box center [404, 158] width 62 height 14
click at [344, 179] on input "text" at bounding box center [372, 186] width 125 height 14
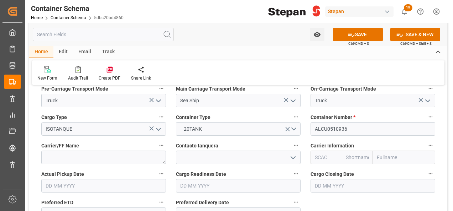
click at [383, 151] on input "text" at bounding box center [404, 158] width 62 height 14
type input "mae"
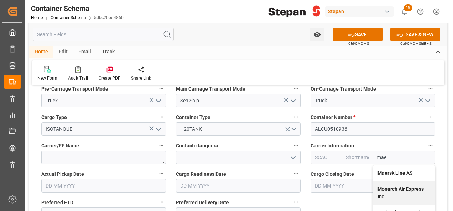
click at [391, 169] on div "Maersk Line AS" at bounding box center [404, 174] width 62 height 16
type input "MAEU"
type input "Maersk"
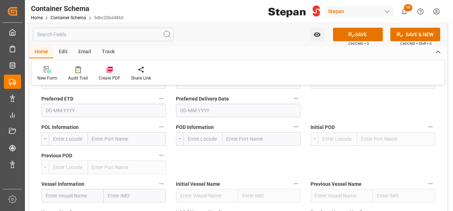
scroll to position [1068, 0]
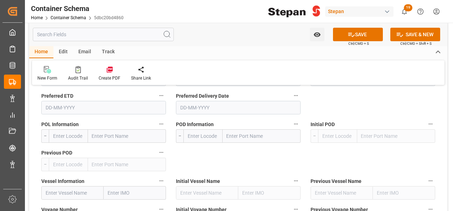
type input "Maersk Line AS"
click at [103, 130] on input "text" at bounding box center [127, 137] width 78 height 14
paste input "Nhava Sheva"
type input "Nhava Sheva"
click at [112, 149] on b "Jawaharlal Nehru (Nhava Sheva)" at bounding box center [114, 155] width 42 height 13
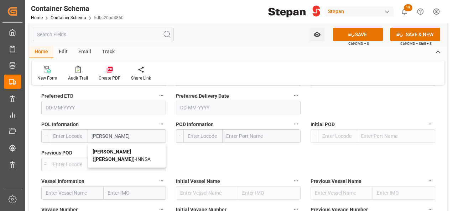
type input "INNSA"
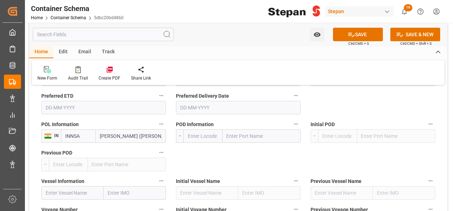
type input "Jawaharlal Nehru (Nhava Sheva)"
click at [246, 130] on input "text" at bounding box center [262, 137] width 78 height 14
type input "altamira"
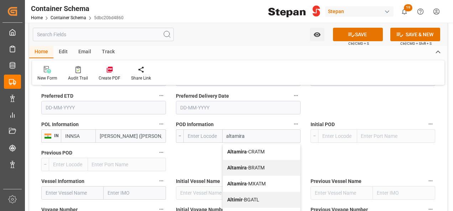
click at [247, 181] on span "Altamira - MXATM" at bounding box center [246, 184] width 38 height 6
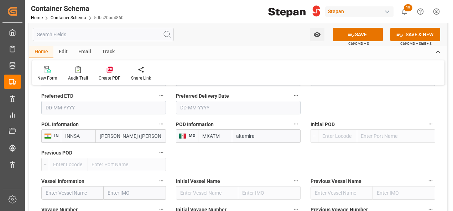
type input "MXATM"
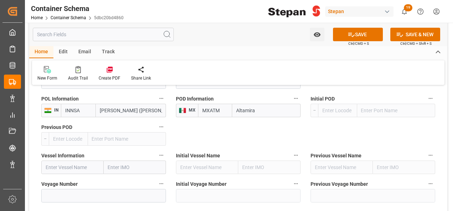
scroll to position [1104, 0]
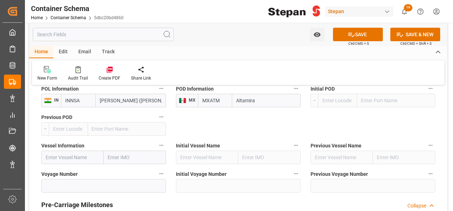
type input "Altamira"
click at [72, 155] on input "text" at bounding box center [72, 158] width 62 height 14
paste input "MAERSK CINCINNATI"
type input "MAERSK CINCINNATI"
click at [87, 171] on b "MAERSK CINCINNATI" at bounding box center [70, 174] width 48 height 6
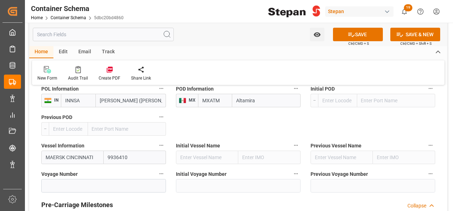
type input "9936410"
type input "MAERSK CINCINNATI"
click at [70, 179] on input at bounding box center [103, 186] width 125 height 14
paste input "537W"
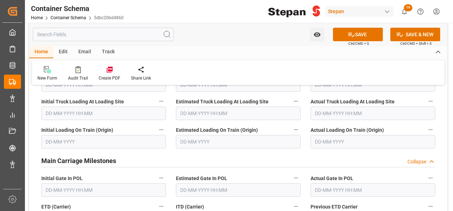
scroll to position [1317, 0]
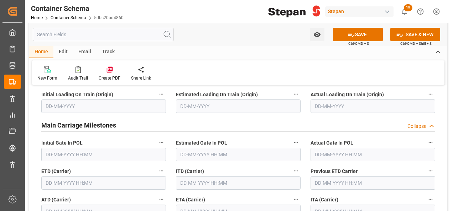
type input "537W"
click at [71, 150] on input "text" at bounding box center [103, 155] width 125 height 14
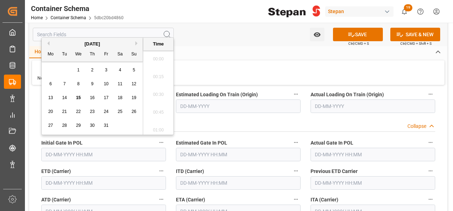
scroll to position [732, 0]
click at [48, 42] on button "Previous Month" at bounding box center [47, 43] width 4 height 4
click at [133, 97] on span "21" at bounding box center [133, 97] width 5 height 5
type input "21-09-2025 00:00"
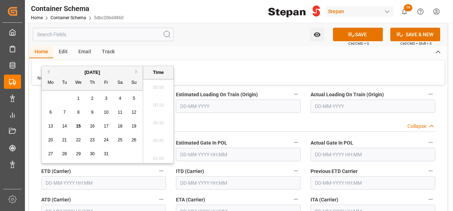
click at [80, 177] on input "text" at bounding box center [103, 184] width 125 height 14
click at [49, 73] on button "Previous Month" at bounding box center [47, 72] width 4 height 4
click at [133, 129] on span "21" at bounding box center [133, 126] width 5 height 5
type input "21-09-2025 00:00"
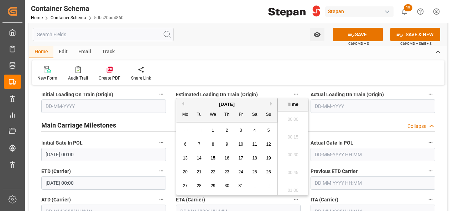
click at [200, 205] on input "text" at bounding box center [238, 212] width 125 height 14
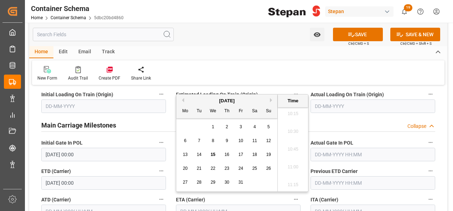
click at [270, 100] on button "Next Month" at bounding box center [272, 100] width 4 height 4
click at [266, 140] on div "9" at bounding box center [268, 141] width 9 height 9
type input "09-11-2025 00:00"
click at [341, 118] on div "Main Carriage Milestones Collapse" at bounding box center [238, 125] width 394 height 14
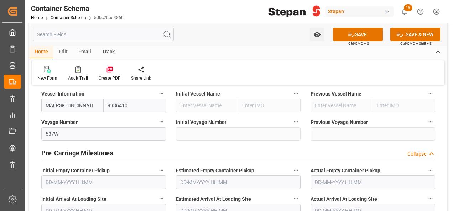
scroll to position [1139, 0]
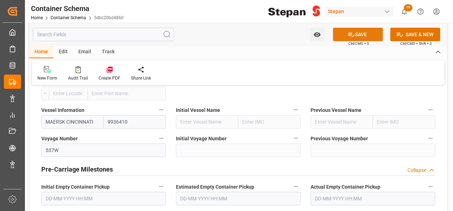
click at [361, 32] on button "SAVE" at bounding box center [358, 35] width 50 height 14
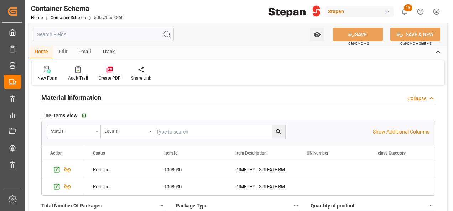
scroll to position [461, 0]
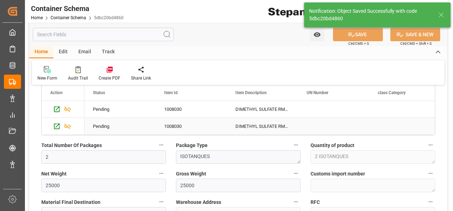
type textarea "Documents Sent"
type textarea "2 ISOTANQUES"
type input "MXATM"
type input "Altamira"
type input "MAERSK CINCINNATI"
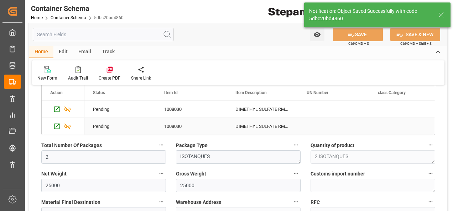
type input "9936410"
type input "537W"
type textarea "pod"
type input "21-09-2025 00:00"
type input "09-11-2025 00:00"
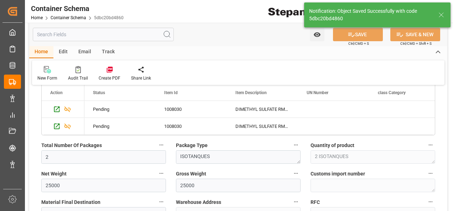
type input "15-10-2025"
type input "15-10-2025 16:56"
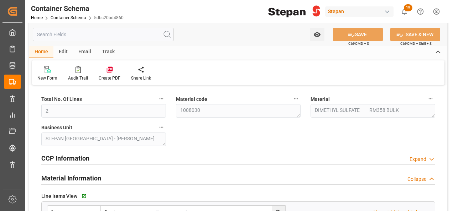
scroll to position [392, 0]
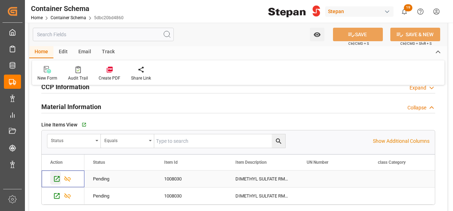
click at [56, 179] on icon "Press SPACE to select this row." at bounding box center [57, 180] width 6 height 6
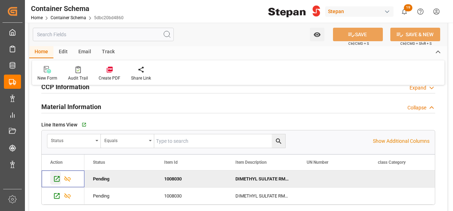
click at [58, 177] on icon "Press SPACE to deselect this row." at bounding box center [56, 179] width 7 height 7
click at [70, 176] on icon "Press SPACE to deselect this row." at bounding box center [67, 179] width 7 height 7
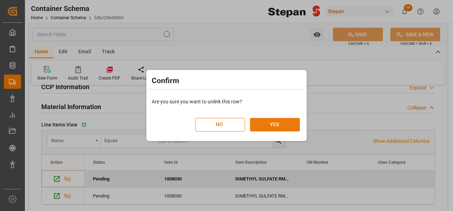
click at [281, 120] on button "YES" at bounding box center [275, 125] width 50 height 14
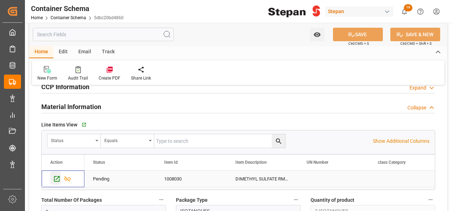
click at [58, 177] on icon "Press SPACE to select this row." at bounding box center [57, 180] width 6 height 6
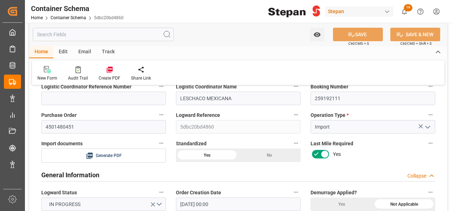
scroll to position [0, 0]
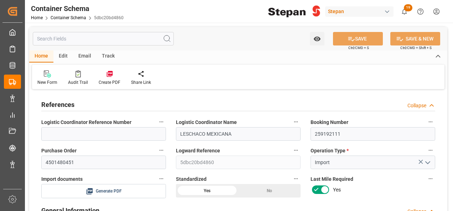
click at [61, 56] on div "Edit" at bounding box center [63, 57] width 20 height 12
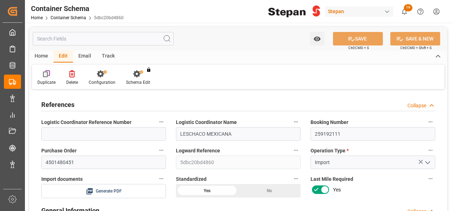
click at [49, 72] on icon at bounding box center [46, 73] width 7 height 7
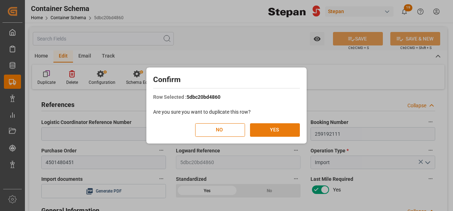
click at [278, 127] on button "YES" at bounding box center [275, 131] width 50 height 14
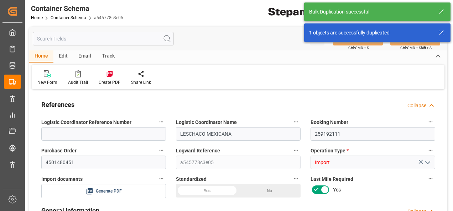
type input "0"
type input "2"
type input "25000"
type input "30"
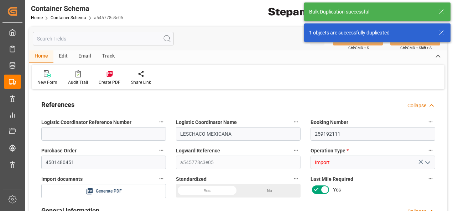
type input "Maersk"
type input "Maersk Line AS"
type input "INNSA"
type input "MXATM"
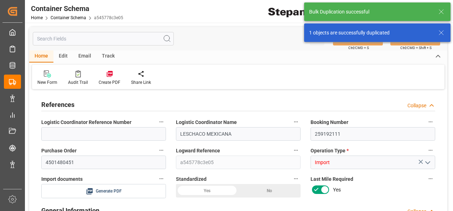
type input "9936410"
type input "15-10-2025 00:00"
type input "11-10-2025"
type input "15-10-2025"
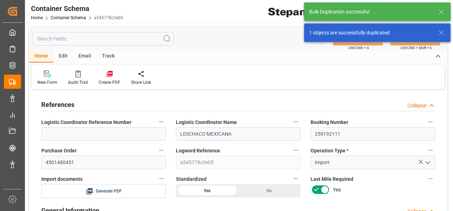
type input "21-09-2025 00:00"
type input "09-11-2025 00:00"
type input "15-10-2025"
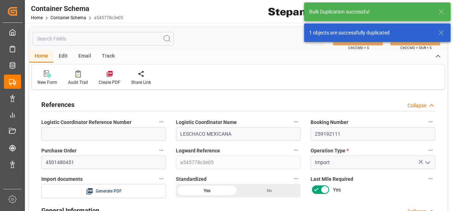
type input "15-10-2025 16:57"
type input "15-10-2025"
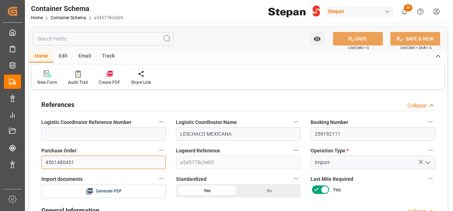
click at [85, 162] on input "4501480451" at bounding box center [103, 163] width 125 height 14
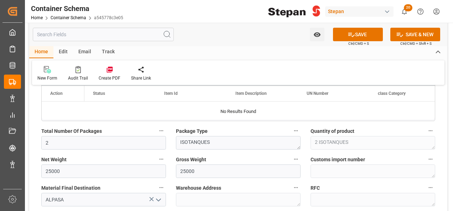
scroll to position [463, 0]
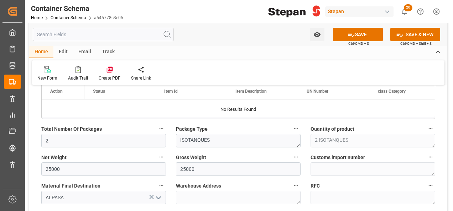
type input "4501480452"
drag, startPoint x: 57, startPoint y: 143, endPoint x: 38, endPoint y: 141, distance: 19.3
click at [38, 141] on div "Total Number Of Packages 2" at bounding box center [103, 136] width 135 height 28
type input "1"
click at [214, 138] on textarea "ISOTANQUES" at bounding box center [238, 141] width 125 height 14
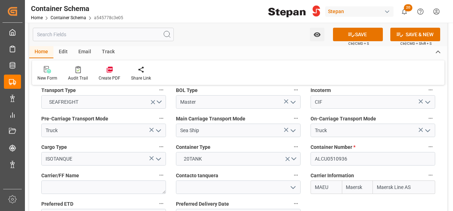
scroll to position [926, 0]
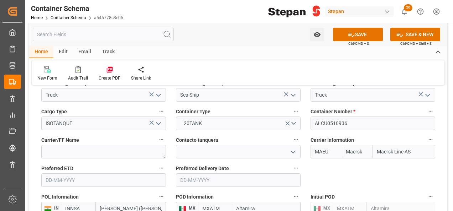
type textarea "ISOTANQUE"
drag, startPoint x: 350, startPoint y: 115, endPoint x: 298, endPoint y: 115, distance: 51.3
click at [298, 115] on div "References Collapse Logistic Coordinator Reference Number Logistic Coordinator …" at bounding box center [238, 132] width 418 height 1933
paste input "22069"
type input "ALCU0522069"
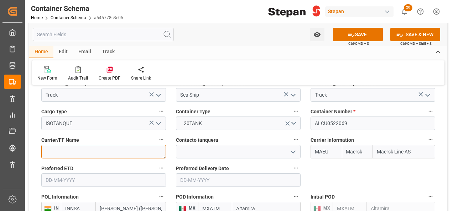
click at [83, 145] on textarea at bounding box center [103, 152] width 125 height 14
type textarea "d"
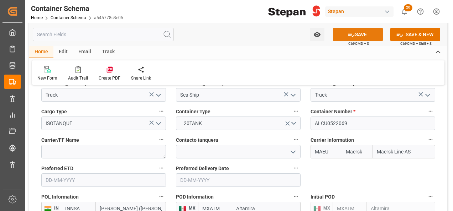
click at [359, 32] on button "SAVE" at bounding box center [358, 35] width 50 height 14
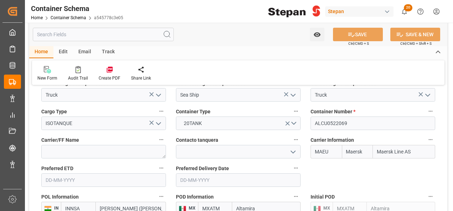
click at [367, 163] on div "References Collapse Logistic Coordinator Reference Number Logistic Coordinator …" at bounding box center [238, 132] width 418 height 1933
click at [267, 154] on div "Contacto tanquera" at bounding box center [238, 147] width 135 height 28
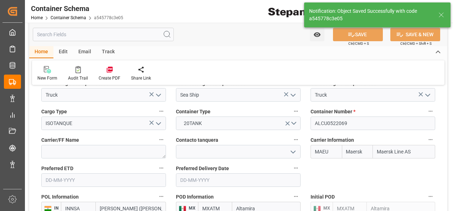
type textarea "1 ISOTANQUE"
type textarea "Container is already in Final Delivery Phase."
type input "15-10-2025 16:58"
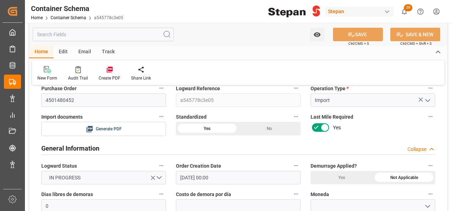
scroll to position [36, 0]
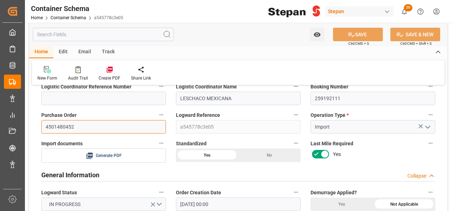
drag, startPoint x: 76, startPoint y: 125, endPoint x: 42, endPoint y: 121, distance: 34.0
click at [42, 121] on input "4501480452" at bounding box center [103, 127] width 125 height 14
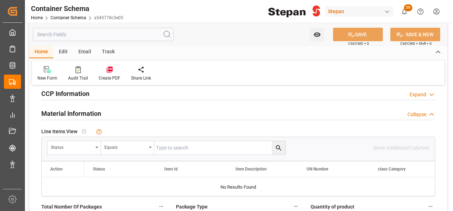
scroll to position [392, 0]
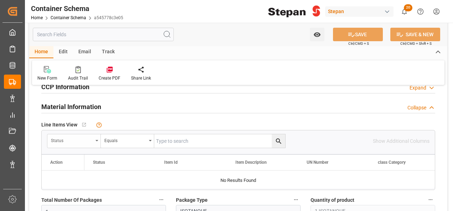
click at [95, 139] on div "Status" at bounding box center [73, 142] width 53 height 14
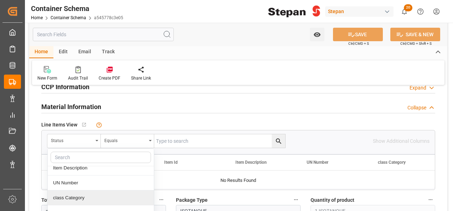
scroll to position [71, 0]
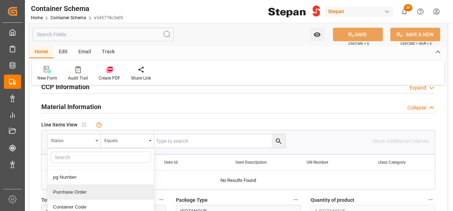
click at [68, 188] on div "Purchase Order" at bounding box center [101, 192] width 106 height 15
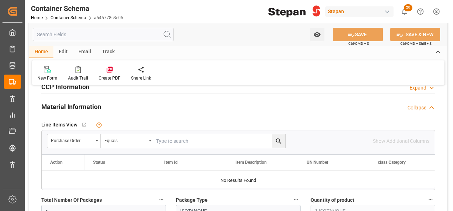
click at [161, 140] on input "text" at bounding box center [219, 142] width 131 height 14
paste input "4501480452"
type input "4501480452"
click at [280, 140] on icon "search button" at bounding box center [278, 141] width 7 height 7
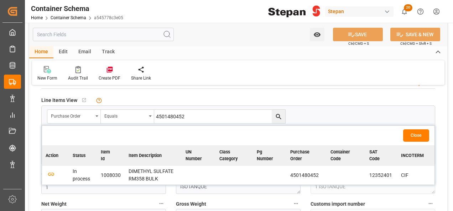
scroll to position [427, 0]
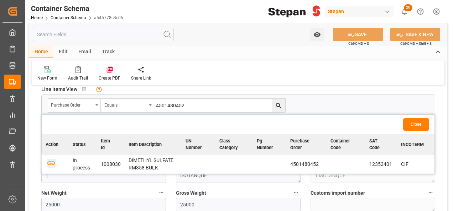
click at [48, 162] on icon "button" at bounding box center [51, 163] width 9 height 9
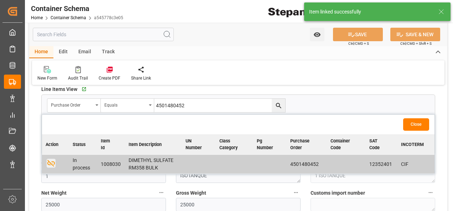
click at [420, 123] on button "Close" at bounding box center [416, 125] width 26 height 12
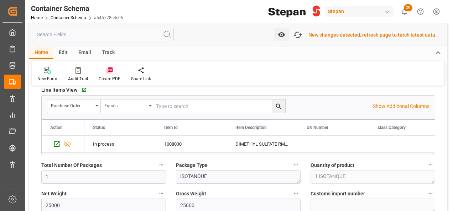
scroll to position [428, 0]
click at [110, 69] on icon at bounding box center [109, 70] width 7 height 7
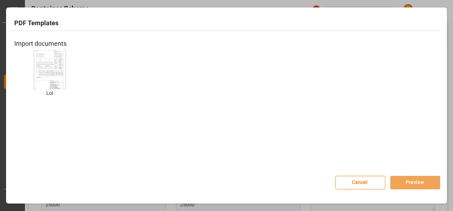
click at [46, 65] on img at bounding box center [50, 69] width 28 height 40
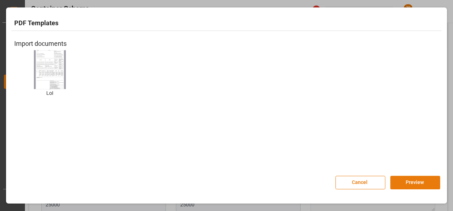
click at [408, 186] on button "Preview" at bounding box center [415, 183] width 50 height 14
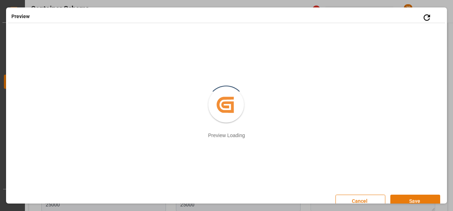
click at [409, 199] on button "Save" at bounding box center [415, 202] width 50 height 14
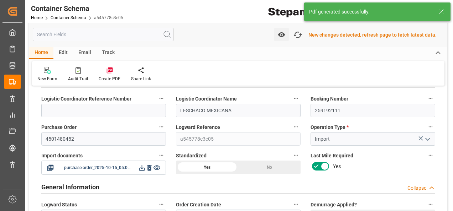
scroll to position [36, 0]
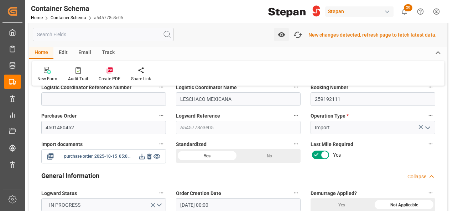
click at [141, 157] on icon at bounding box center [142, 157] width 6 height 6
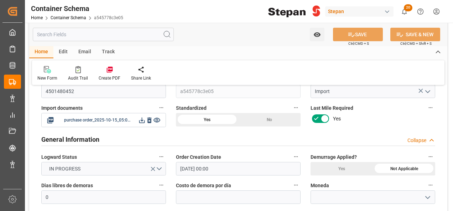
scroll to position [0, 0]
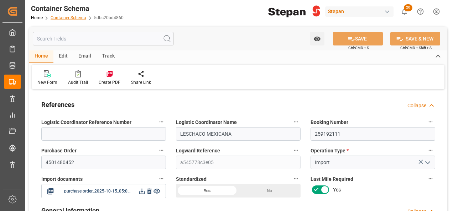
click at [65, 18] on link "Container Schema" at bounding box center [69, 17] width 36 height 5
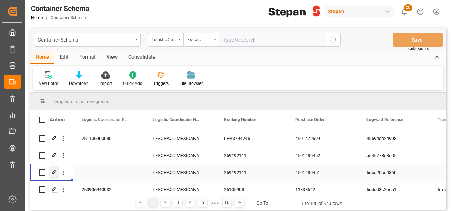
click at [53, 170] on icon "Press SPACE to select this row." at bounding box center [55, 173] width 6 height 6
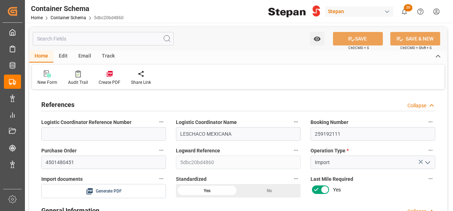
type input "0"
type input "1"
type input "2"
type input "25000"
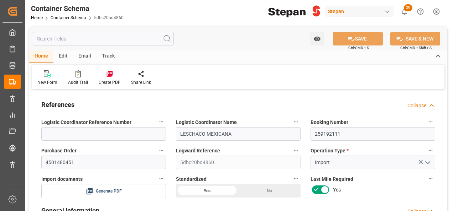
type input "30"
type input "Maersk"
type input "Maersk Line AS"
type input "INNSA"
type input "MXATM"
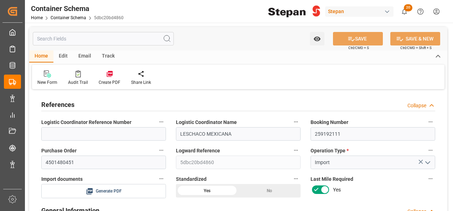
type input "MXATM"
type input "9936410"
type input "0"
type input "15-10-2025 00:00"
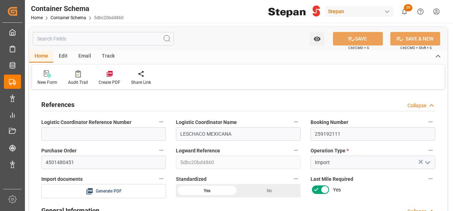
type input "11-10-2025"
type input "15-10-2025"
type input "21-09-2025 00:00"
type input "21-09-2025 08:21"
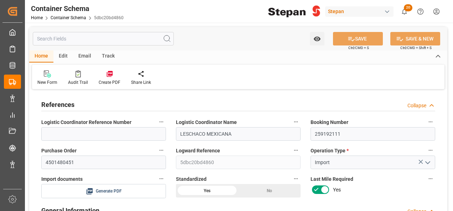
type input "09-11-2025 19:00"
type input "09-11-2025 00:00"
type input "15-10-2025"
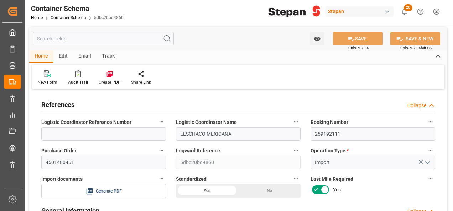
type input "15-10-2025 17:05"
type input "[DATE] 16:42"
type input "15-10-2025"
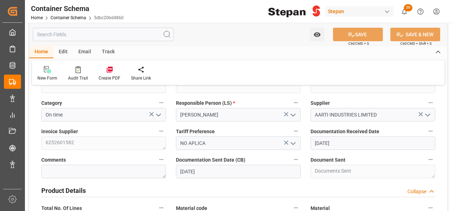
scroll to position [214, 0]
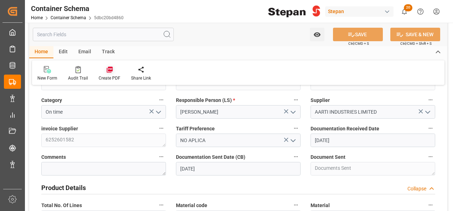
click at [109, 69] on icon at bounding box center [109, 70] width 6 height 6
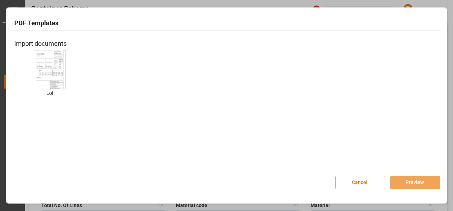
click at [50, 69] on img at bounding box center [50, 69] width 28 height 40
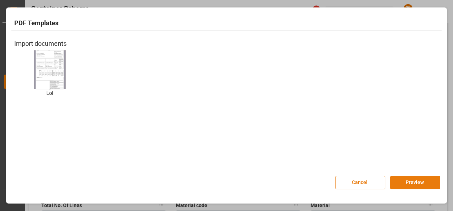
click at [412, 183] on button "Preview" at bounding box center [415, 183] width 50 height 14
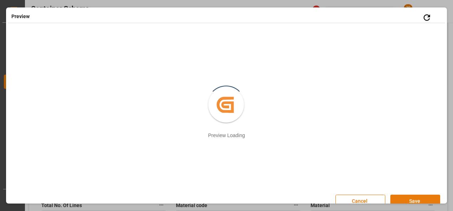
click at [404, 199] on button "Save" at bounding box center [415, 202] width 50 height 14
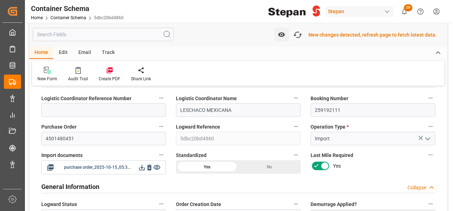
scroll to position [36, 0]
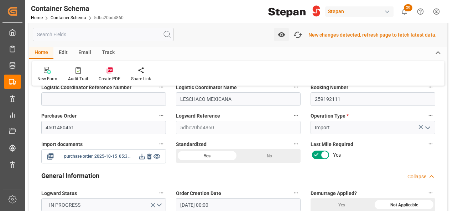
click at [140, 156] on icon at bounding box center [141, 156] width 7 height 7
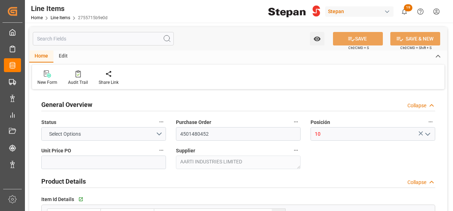
type input "720"
type input "12352401"
type input "25000"
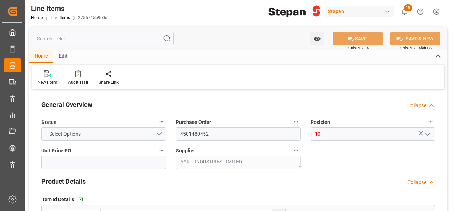
type input "18000"
type input "[DATE]"
type input "[DATE] 16:42"
type input "[DATE] 17:38"
type input "[DATE]"
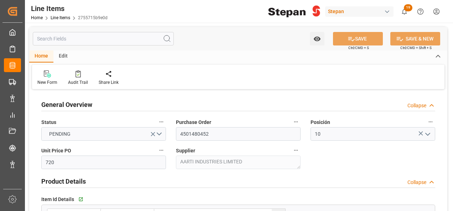
type input "[DATE]"
type input "720"
type input "12352401"
type input "25000"
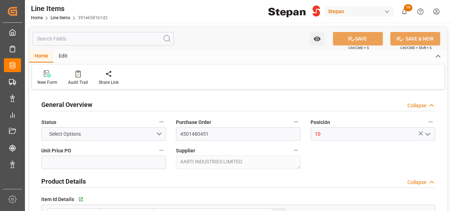
type input "25000"
type input "18000"
type input "[DATE]"
type input "[DATE] 16:42"
type input "[DATE] 17:38"
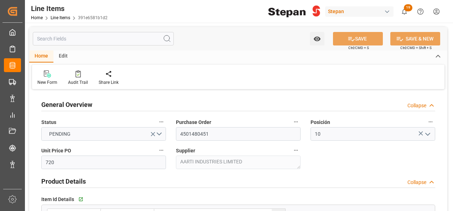
type input "[DATE]"
